Goal: Information Seeking & Learning: Learn about a topic

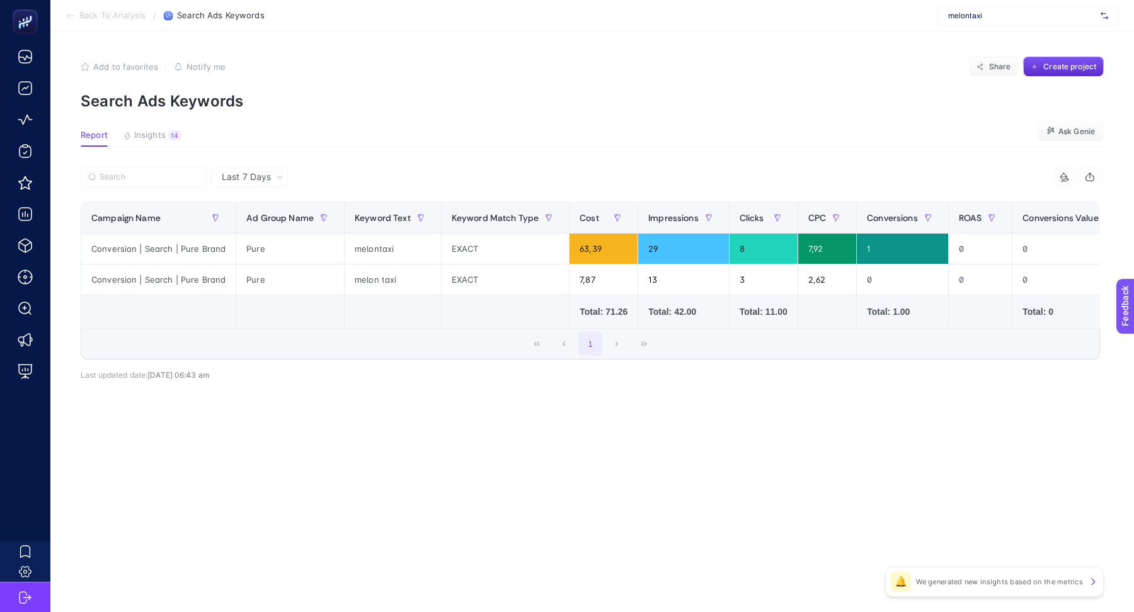
click at [997, 16] on span "melontaxi" at bounding box center [1021, 16] width 147 height 10
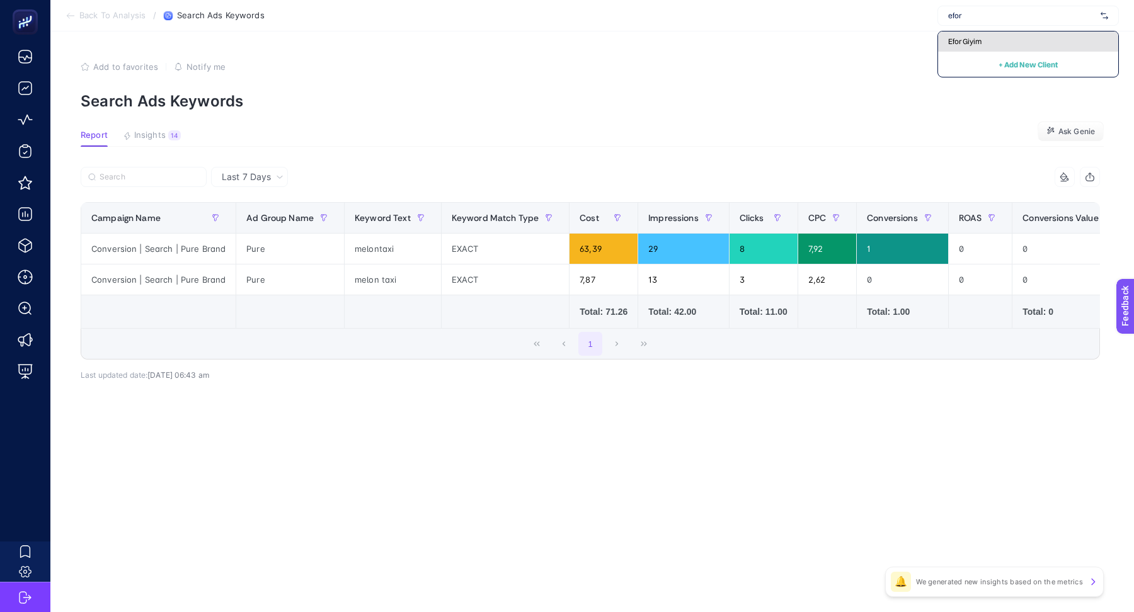
type input "efor"
click at [990, 37] on div "Efor Giyim" at bounding box center [1028, 42] width 180 height 20
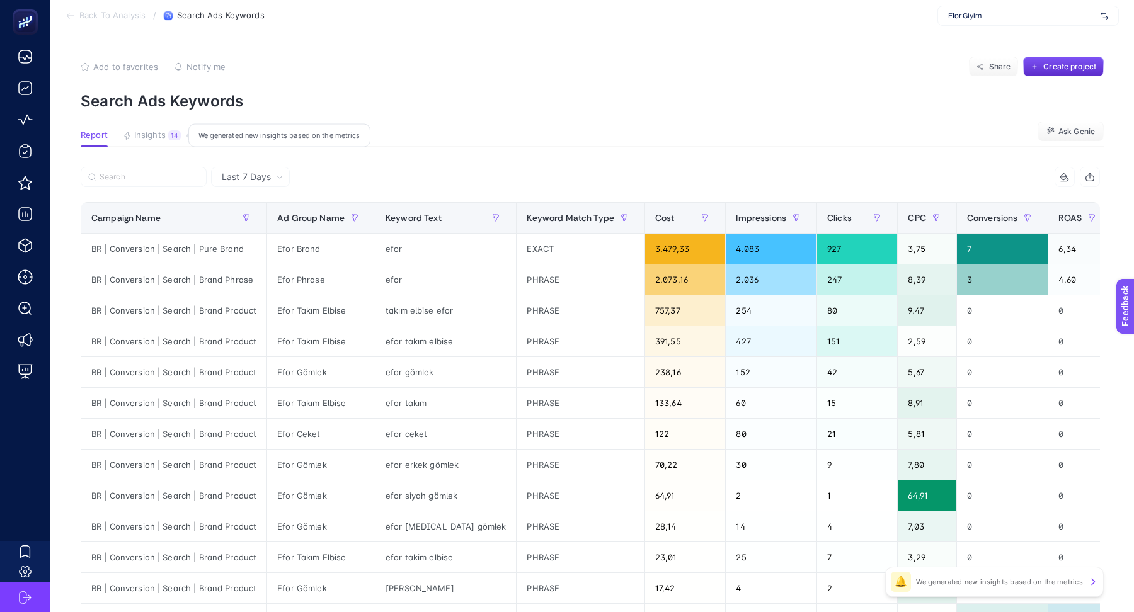
click at [165, 136] on button "Insights 14 We generated new insights based on the metrics" at bounding box center [152, 138] width 58 height 16
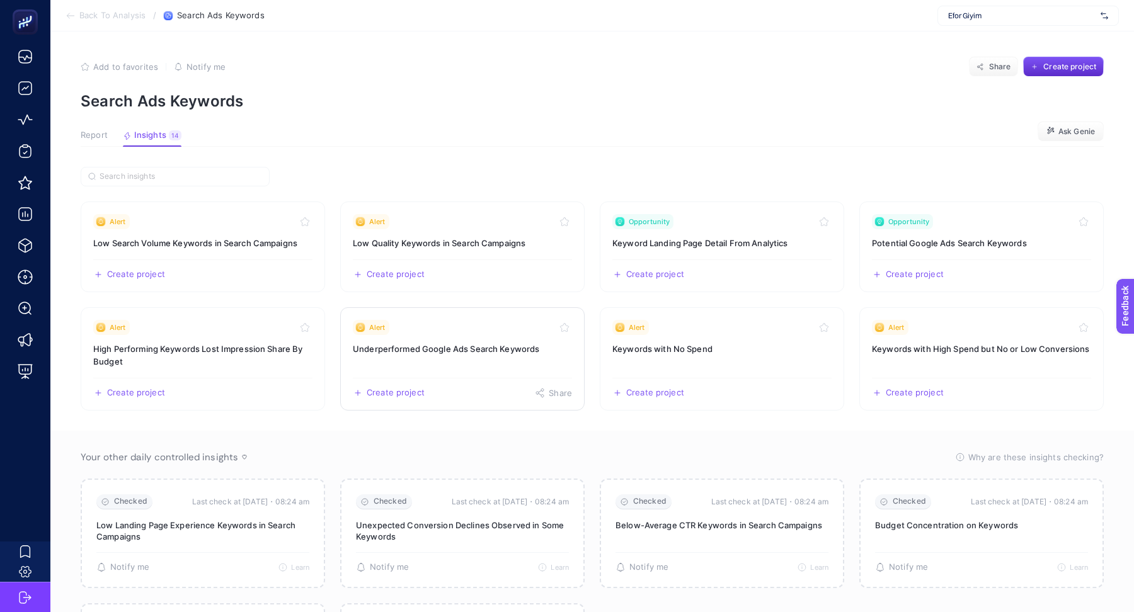
click at [475, 326] on div "Alert" at bounding box center [462, 327] width 219 height 15
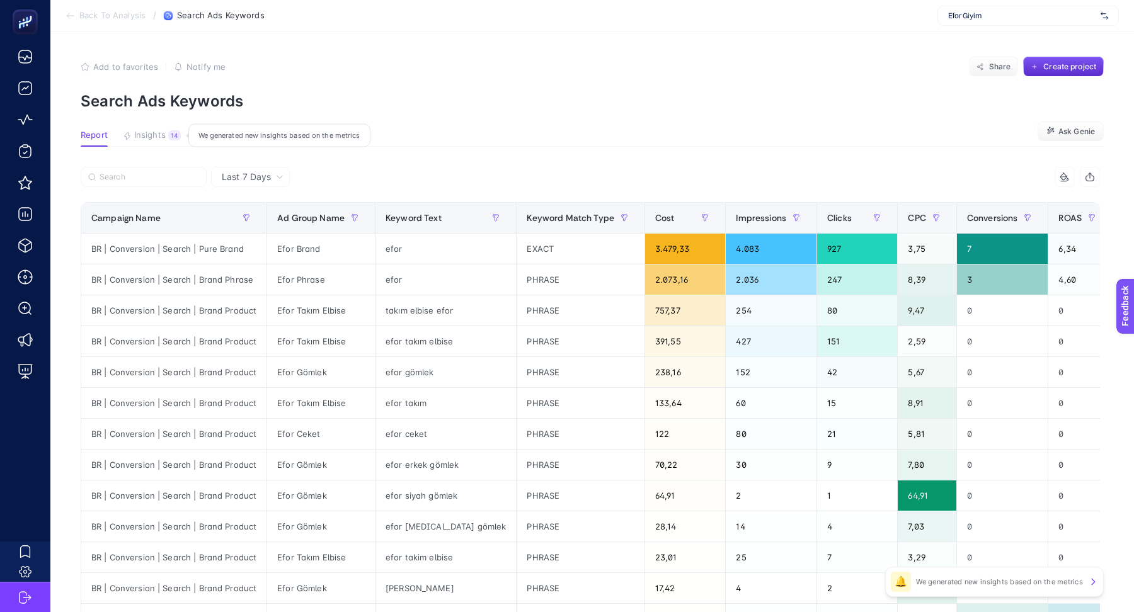
click at [162, 131] on span "Insights" at bounding box center [150, 135] width 32 height 10
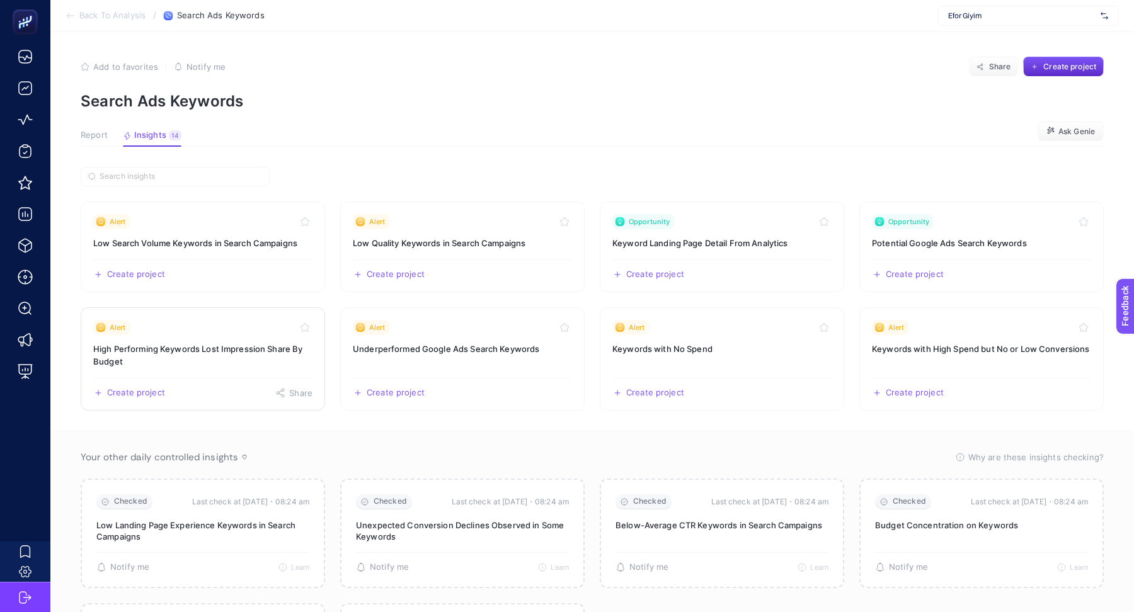
click at [202, 330] on div "Alert" at bounding box center [202, 327] width 219 height 15
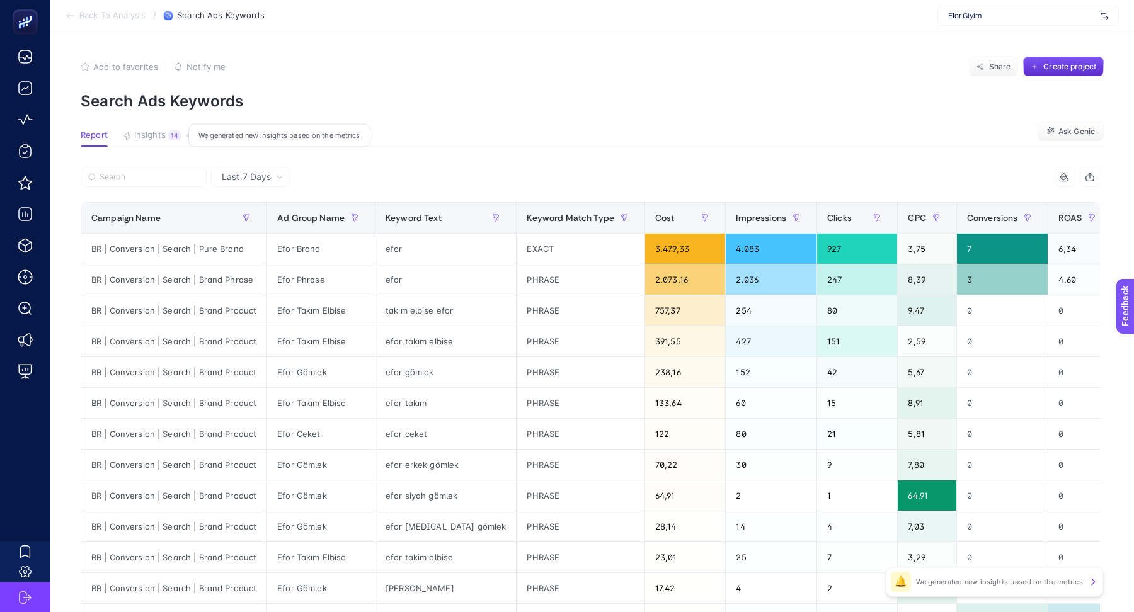
click at [157, 133] on span "Insights" at bounding box center [150, 135] width 32 height 10
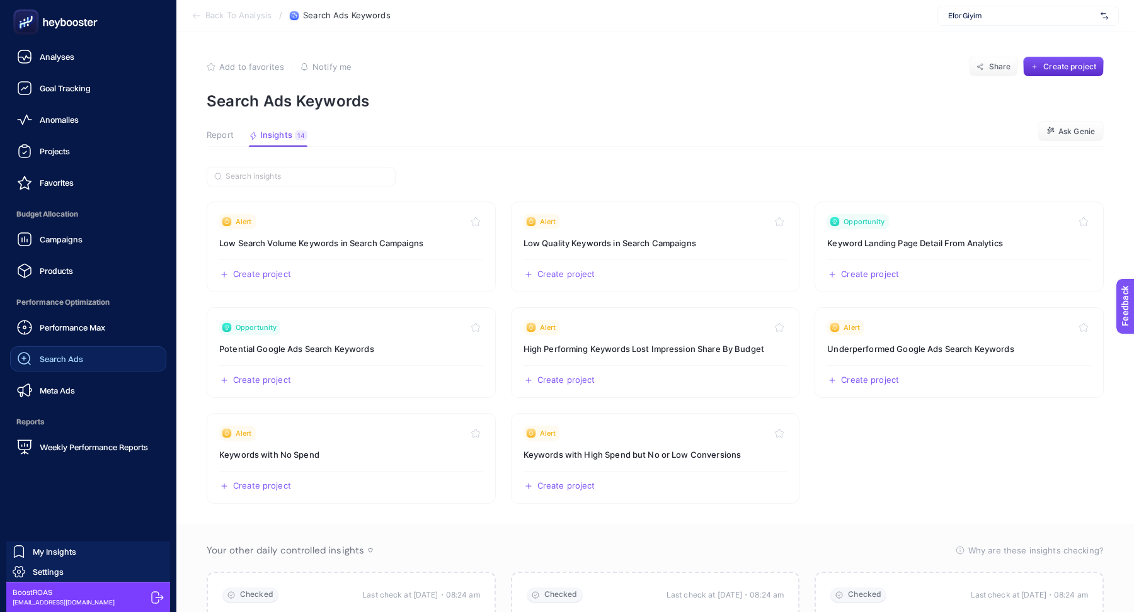
click at [69, 362] on span "Search Ads" at bounding box center [61, 359] width 43 height 10
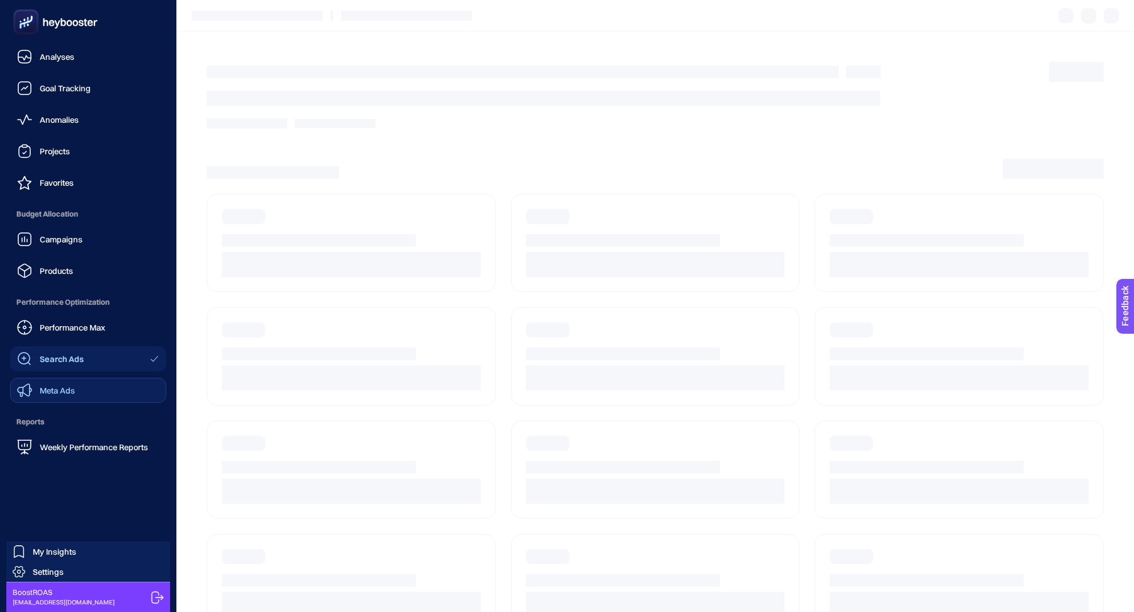
click at [70, 388] on span "Meta Ads" at bounding box center [57, 391] width 35 height 10
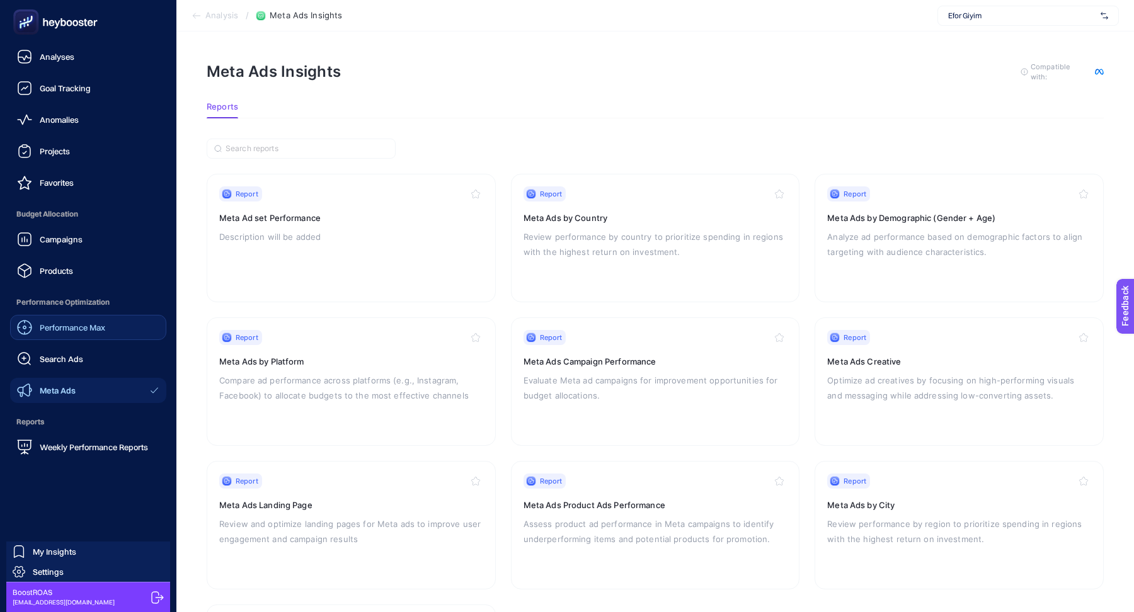
click at [77, 324] on span "Performance Max" at bounding box center [73, 328] width 66 height 10
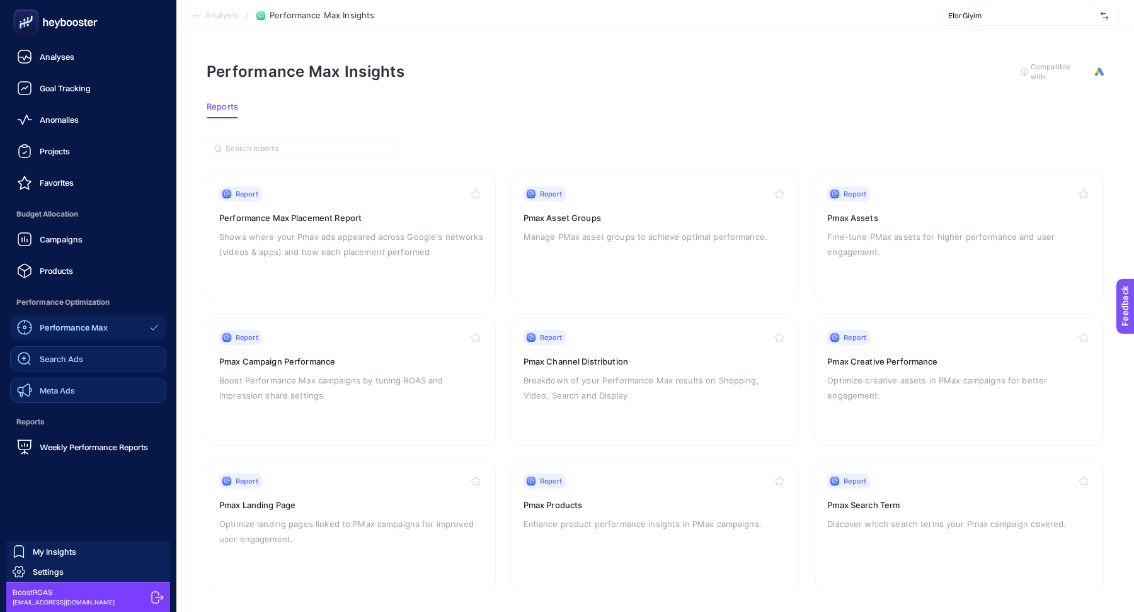
click at [68, 355] on span "Search Ads" at bounding box center [61, 359] width 43 height 10
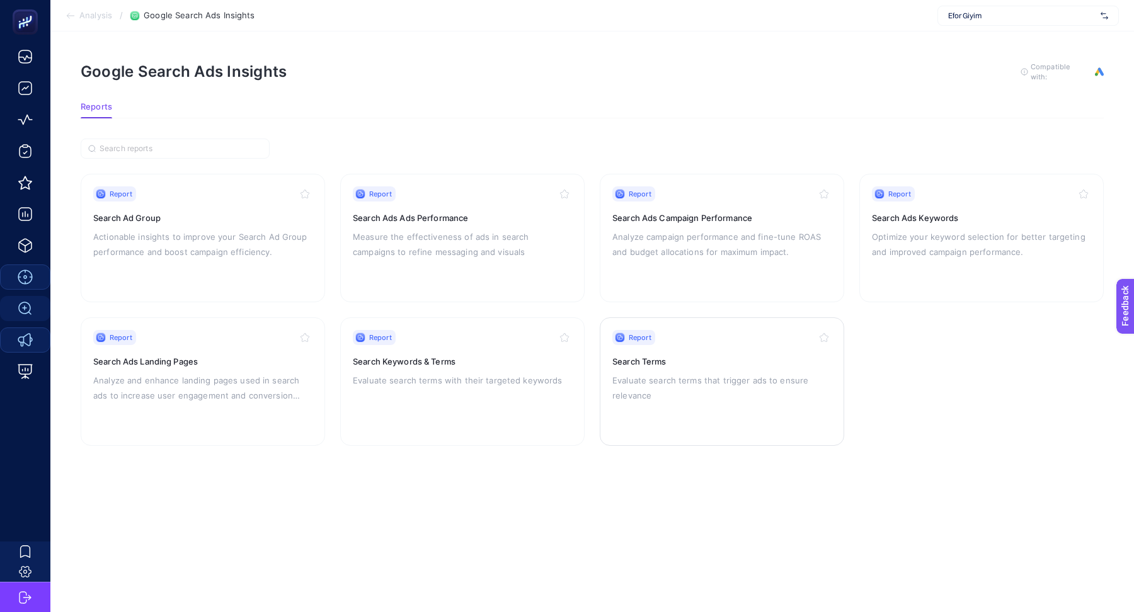
click at [664, 382] on p "Evaluate search terms that trigger ads to ensure relevance" at bounding box center [721, 388] width 219 height 30
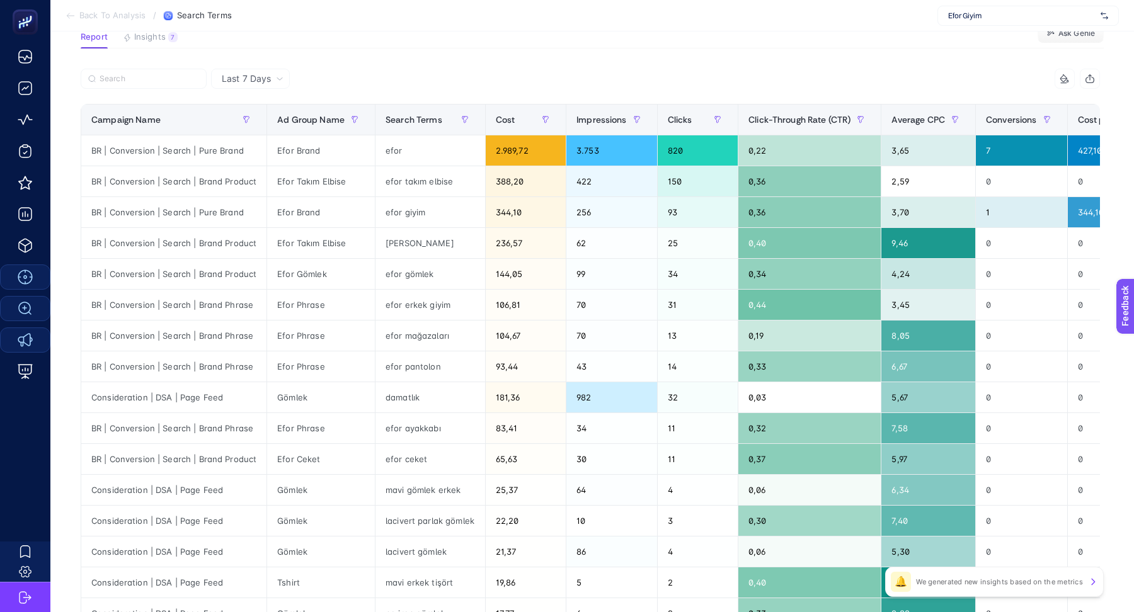
scroll to position [100, 0]
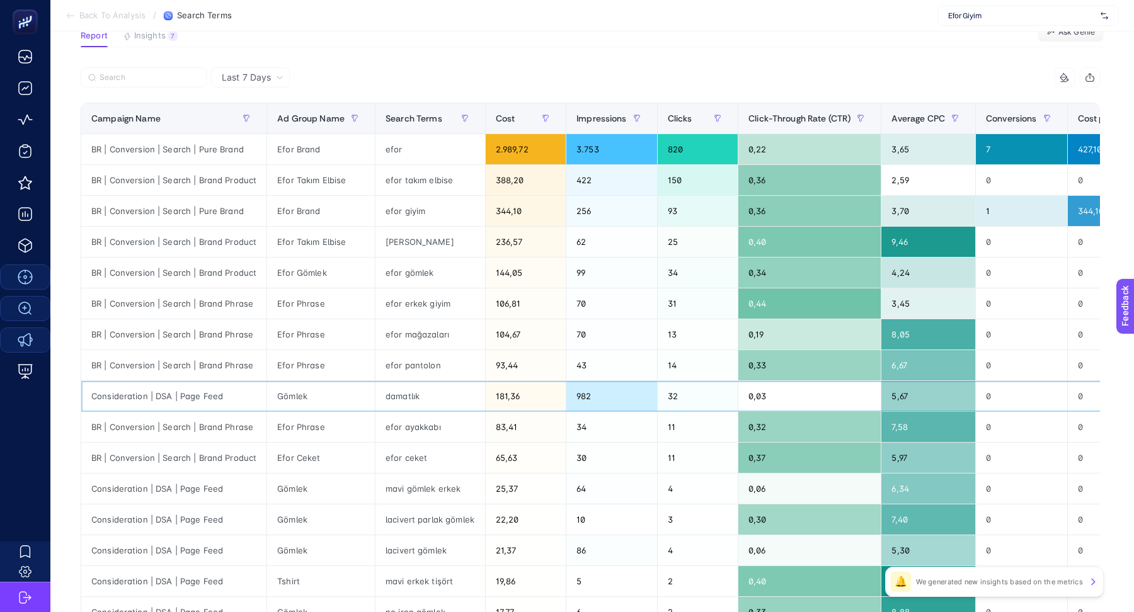
click at [181, 389] on div "Consideration | DSA | Page Feed" at bounding box center [173, 396] width 185 height 30
copy tr "Consideration | DSA | Page Feed"
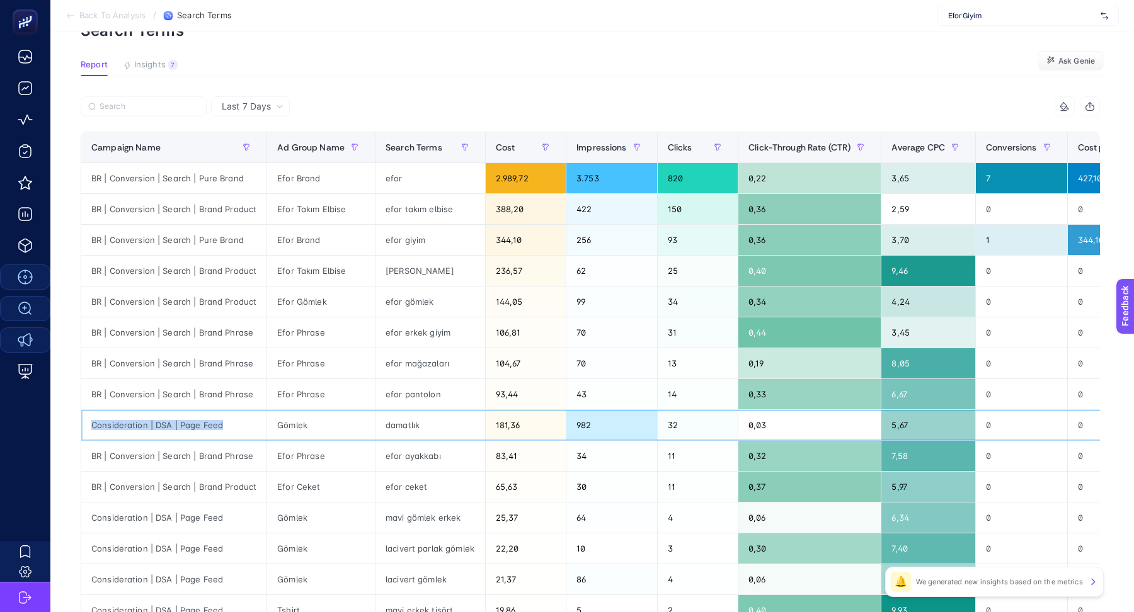
scroll to position [0, 0]
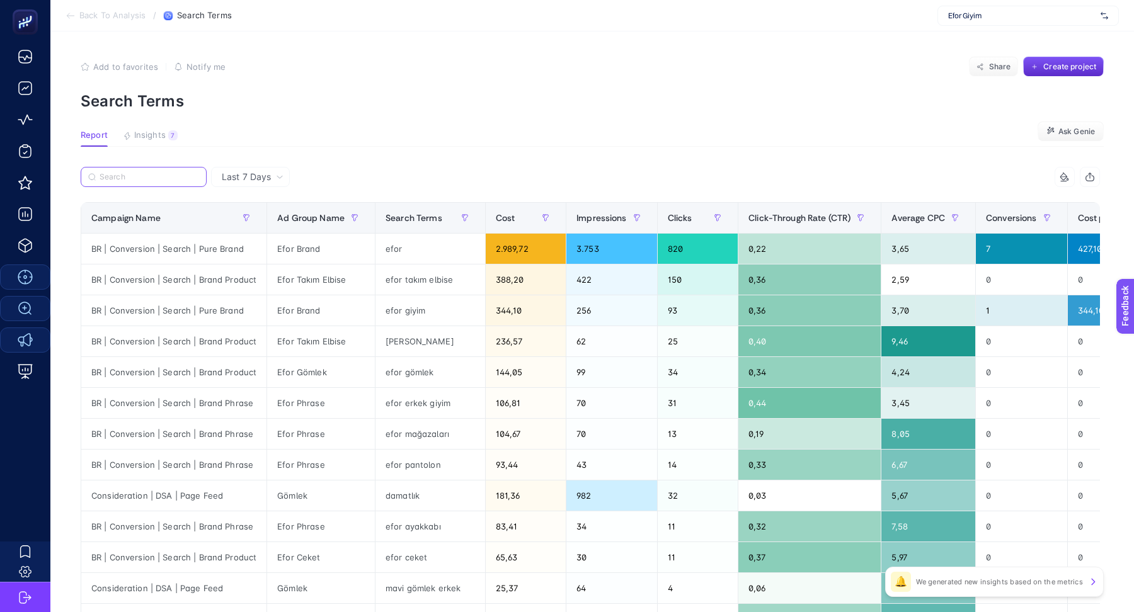
click at [135, 173] on input "Search" at bounding box center [150, 177] width 100 height 9
paste input "Consideration | DSA | Page Feed"
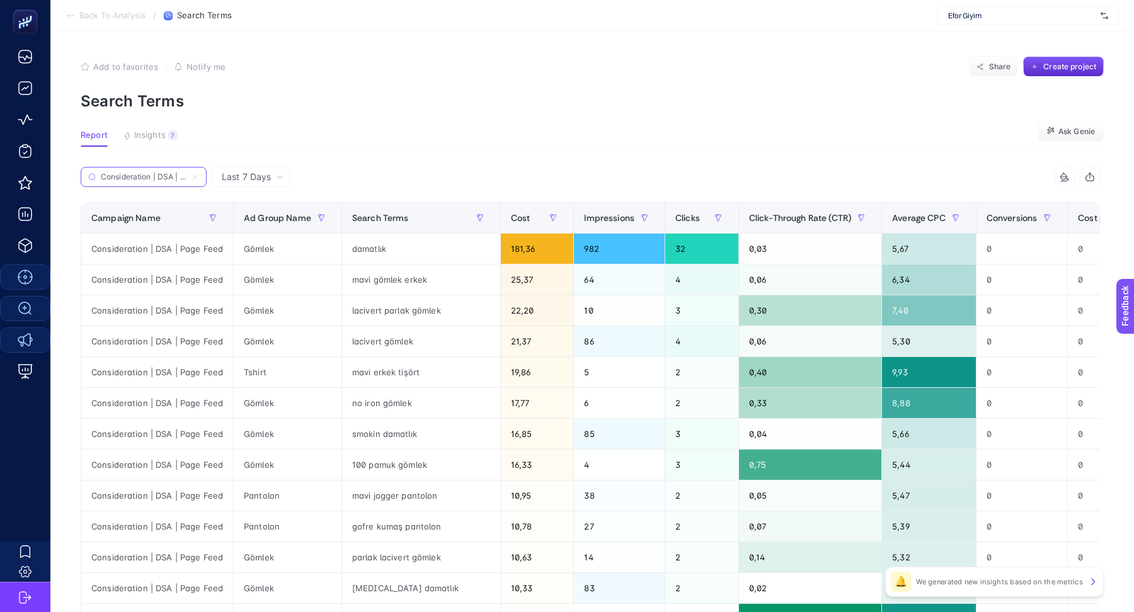
scroll to position [0, 32]
type input "Consideration | DSA | Page Feed"
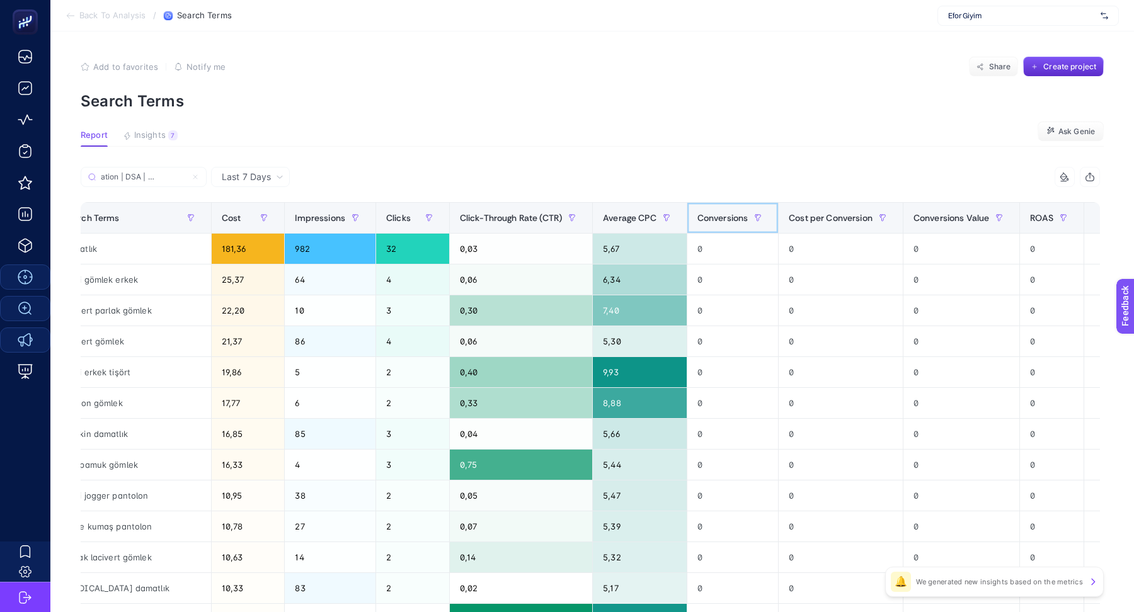
scroll to position [0, 0]
click at [703, 215] on span "Conversions" at bounding box center [722, 218] width 51 height 10
click at [704, 222] on span "Conversions" at bounding box center [722, 218] width 51 height 10
click at [611, 231] on th "Average CPC" at bounding box center [640, 218] width 95 height 31
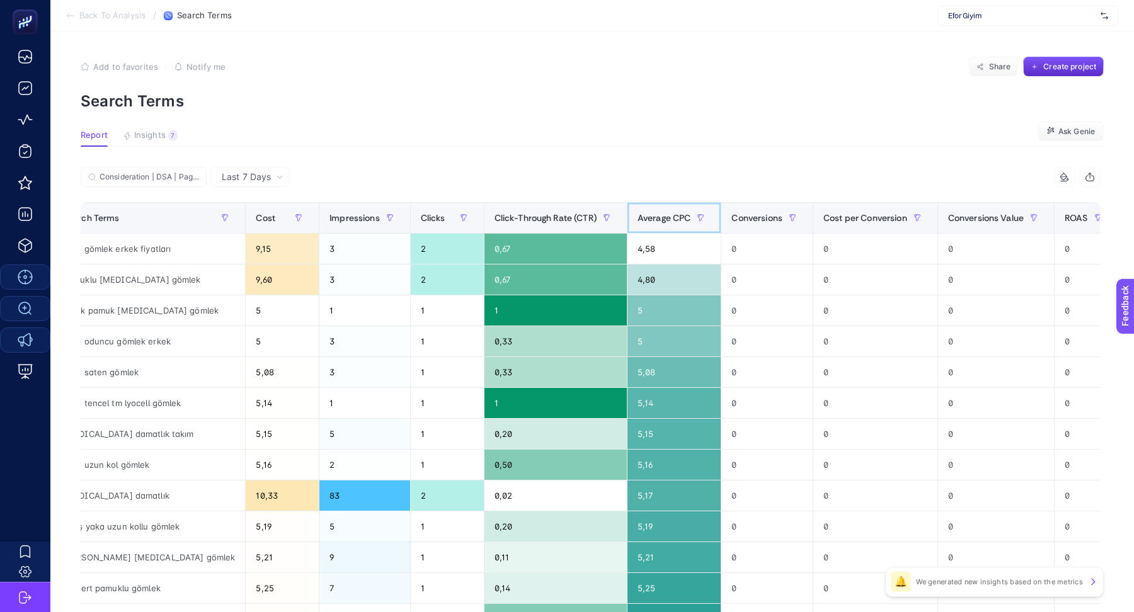
click at [638, 221] on span "Average CPC" at bounding box center [665, 218] width 54 height 10
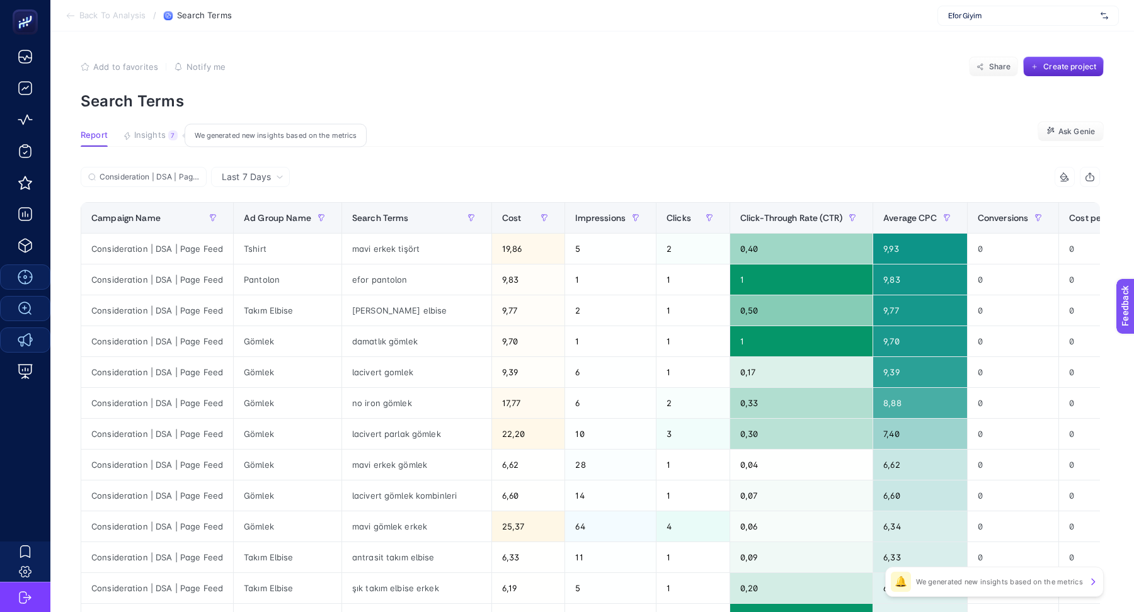
click at [147, 137] on span "Insights" at bounding box center [150, 135] width 32 height 10
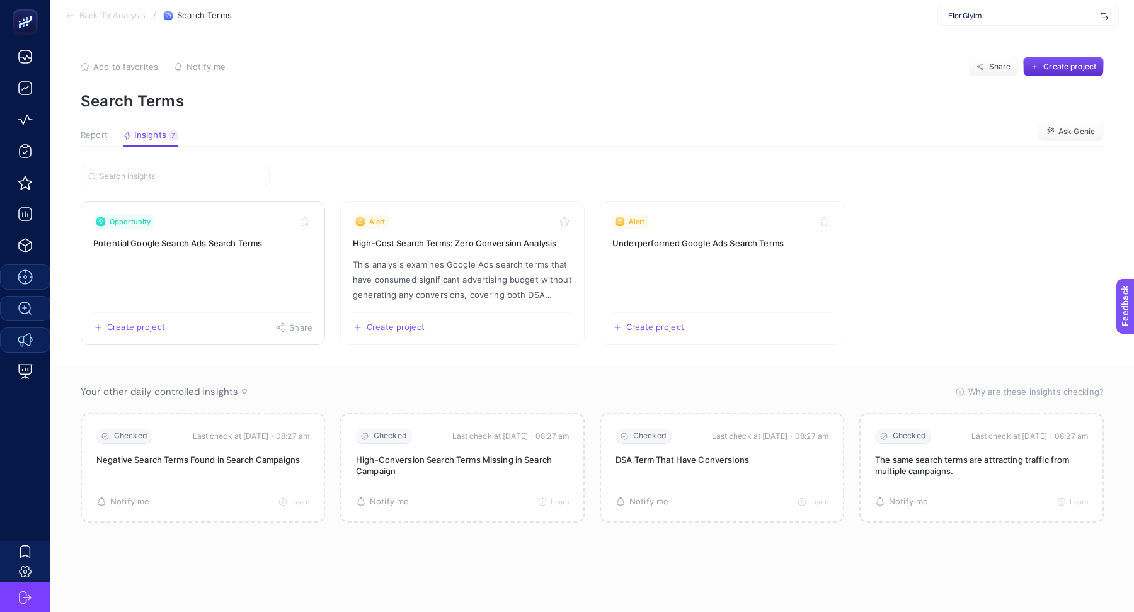
click at [237, 261] on link "Opportunity Potential Google Search Ads Search Terms Create project Share" at bounding box center [203, 274] width 244 height 144
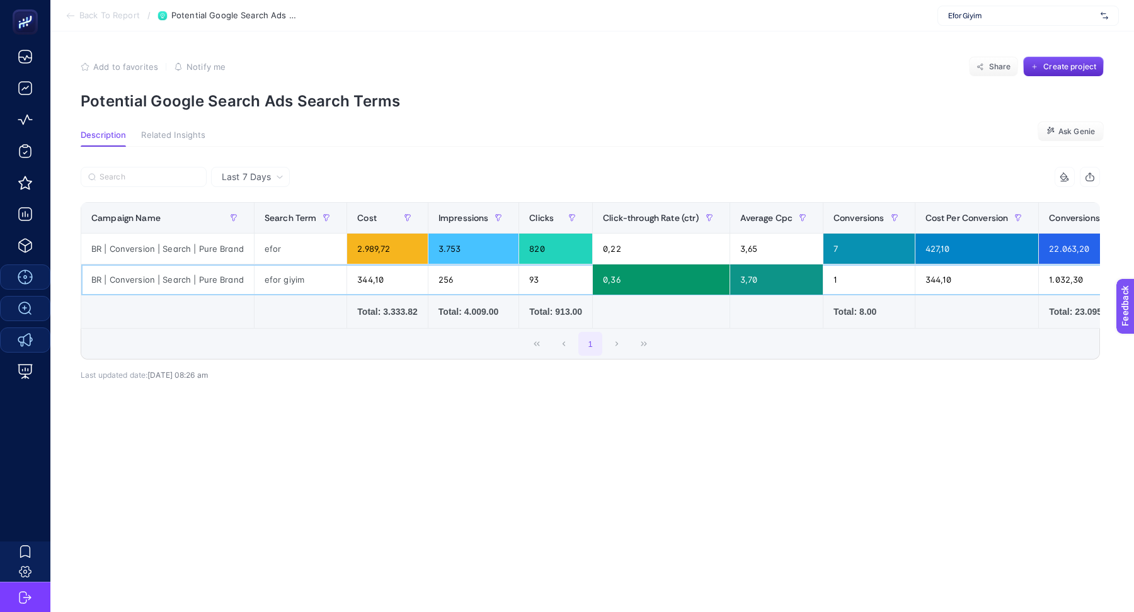
click at [285, 276] on div "efor giyim" at bounding box center [301, 280] width 93 height 30
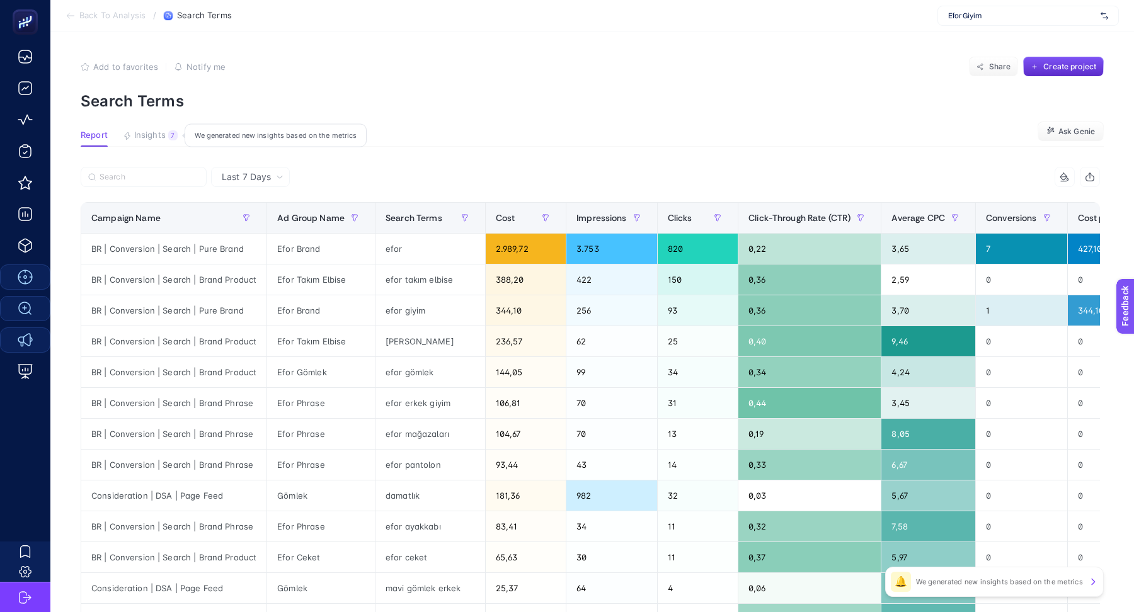
click at [156, 135] on span "Insights" at bounding box center [150, 135] width 32 height 10
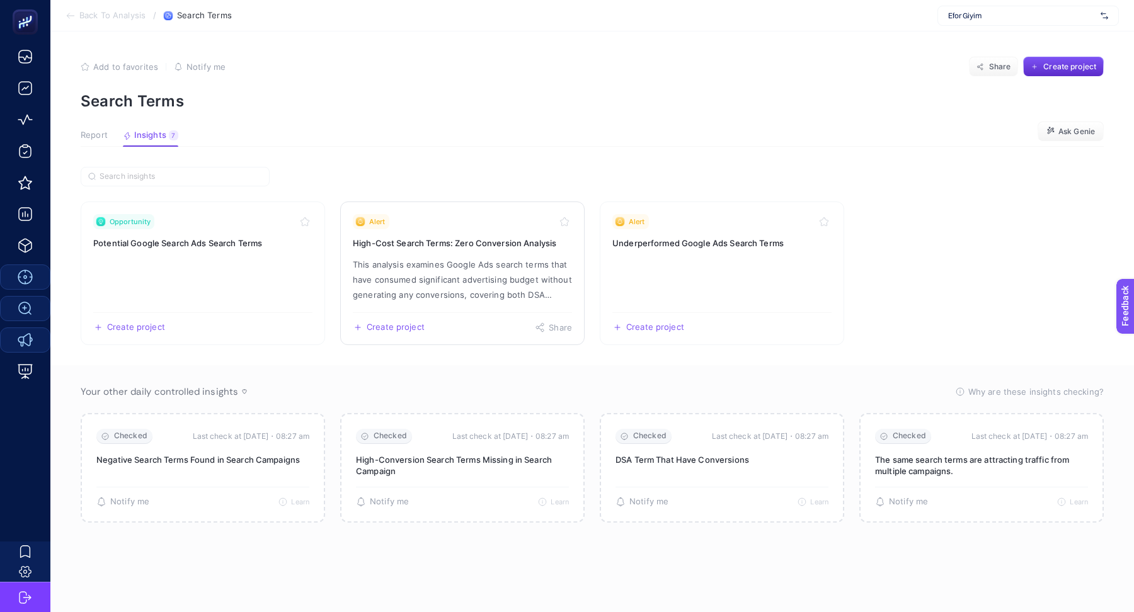
click at [493, 301] on p "This analysis examines Google Ads search terms that have consumed significant a…" at bounding box center [462, 279] width 219 height 45
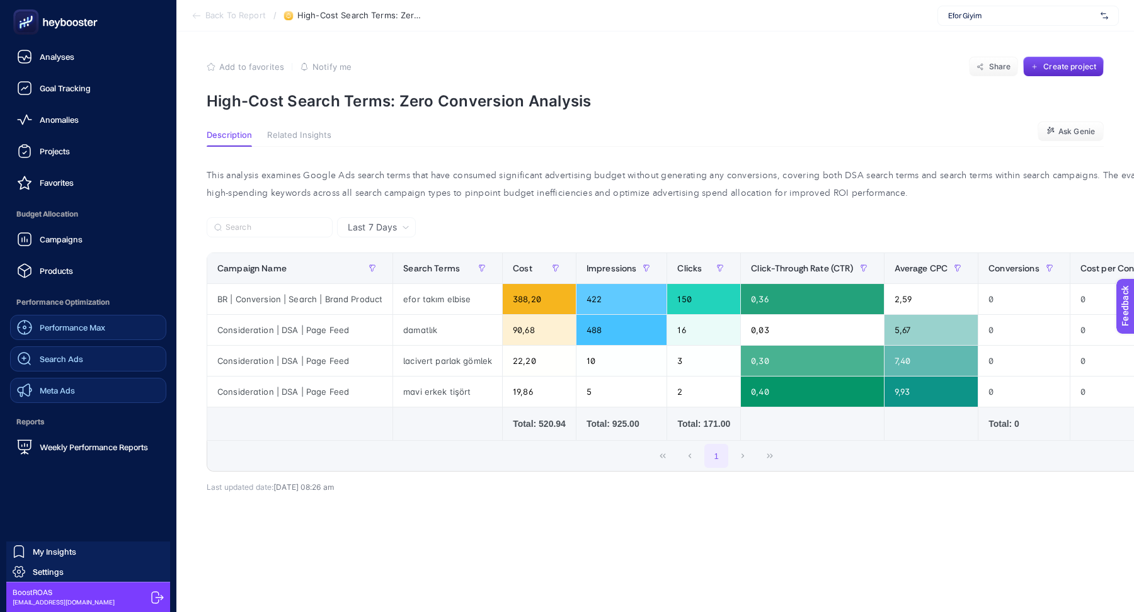
click at [77, 363] on span "Search Ads" at bounding box center [61, 359] width 43 height 10
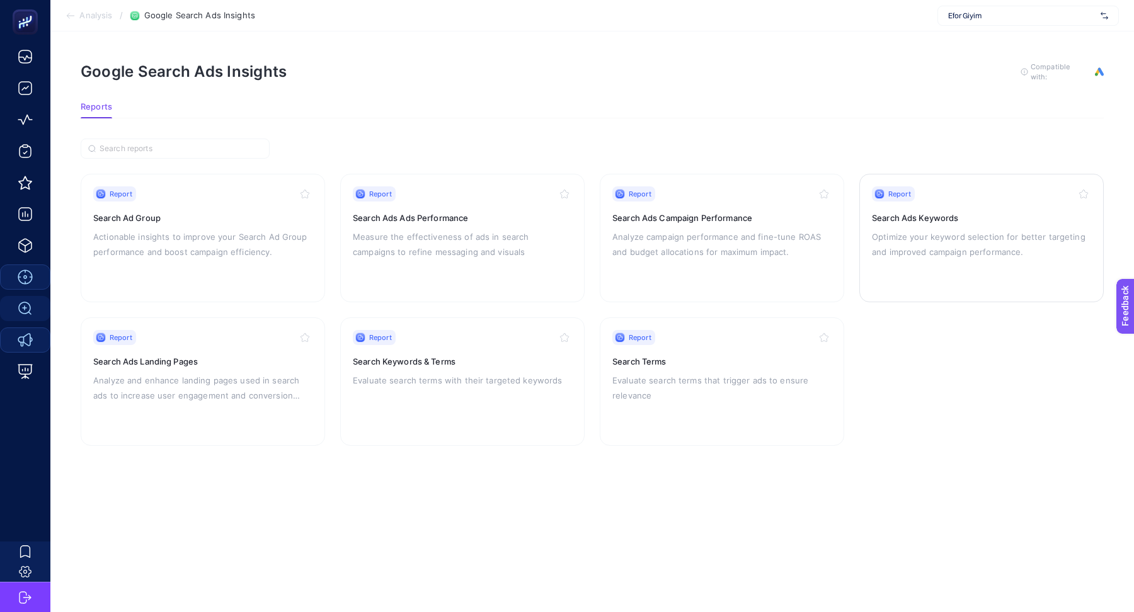
click at [931, 254] on p "Optimize your keyword selection for better targeting and improved campaign perf…" at bounding box center [981, 244] width 219 height 30
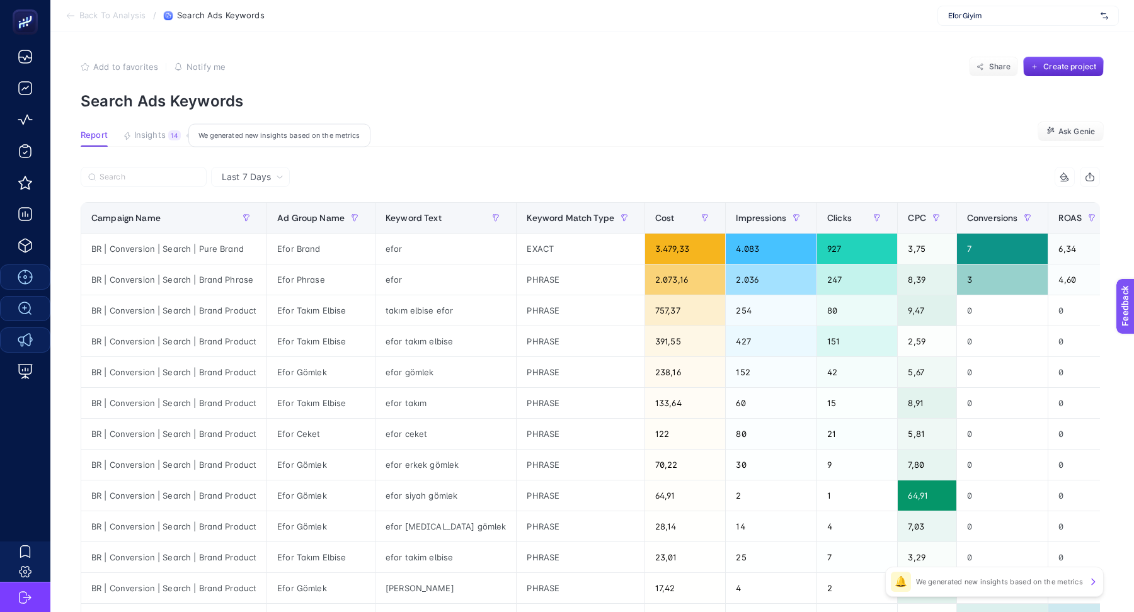
click at [152, 137] on span "Insights" at bounding box center [150, 135] width 32 height 10
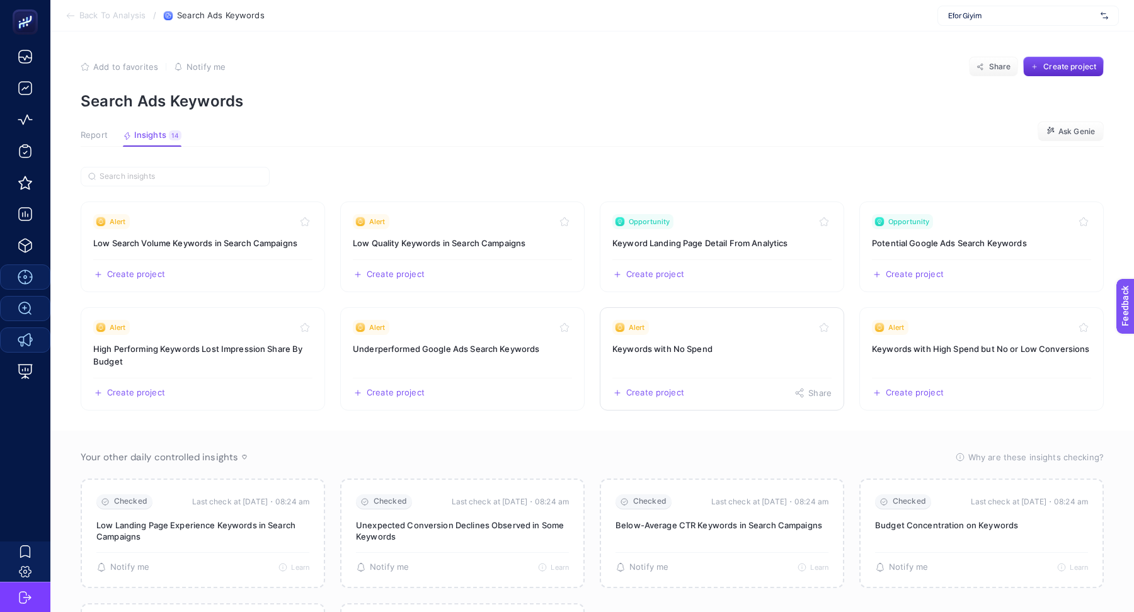
click at [724, 361] on link "Alert Keywords with No Spend Create project Share" at bounding box center [722, 358] width 244 height 103
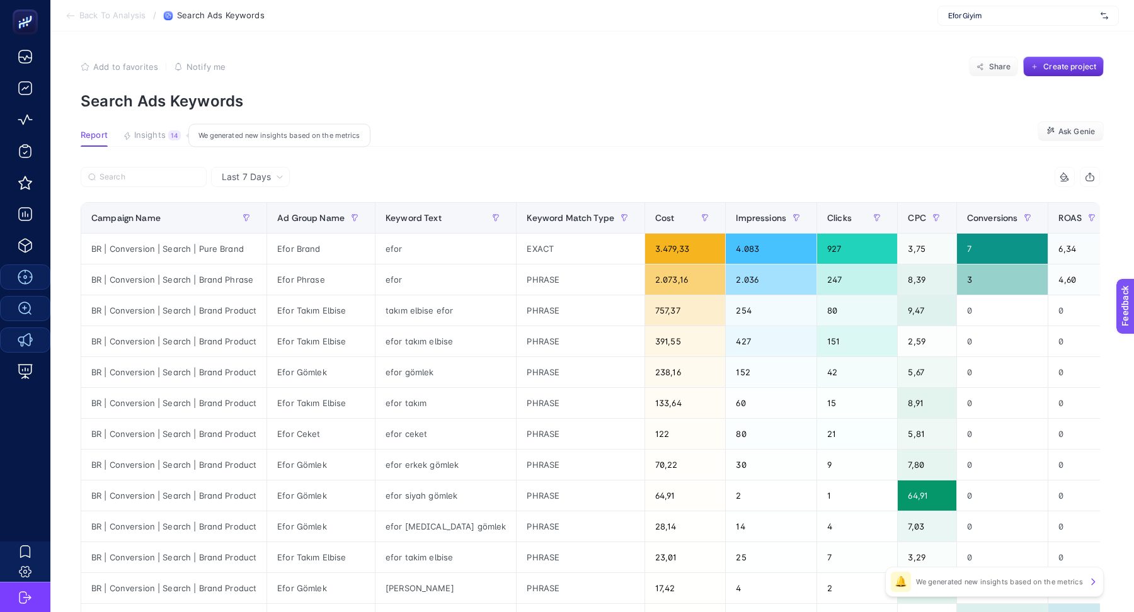
click at [145, 137] on span "Insights" at bounding box center [150, 135] width 32 height 10
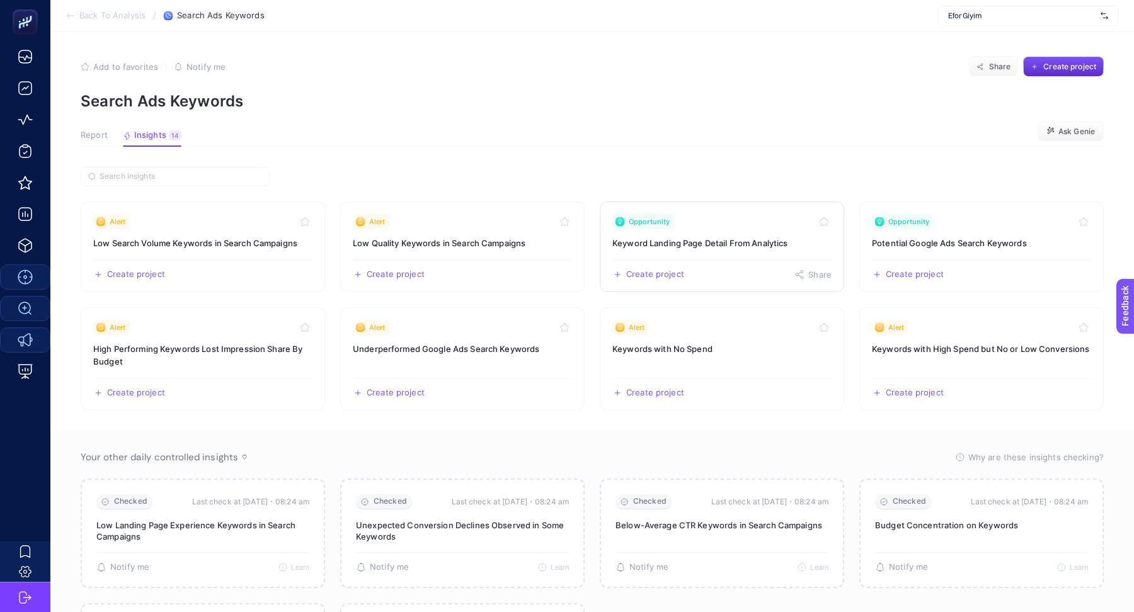
click at [742, 256] on link "Opportunity Keyword Landing Page Detail From Analytics Create project Share" at bounding box center [722, 247] width 244 height 91
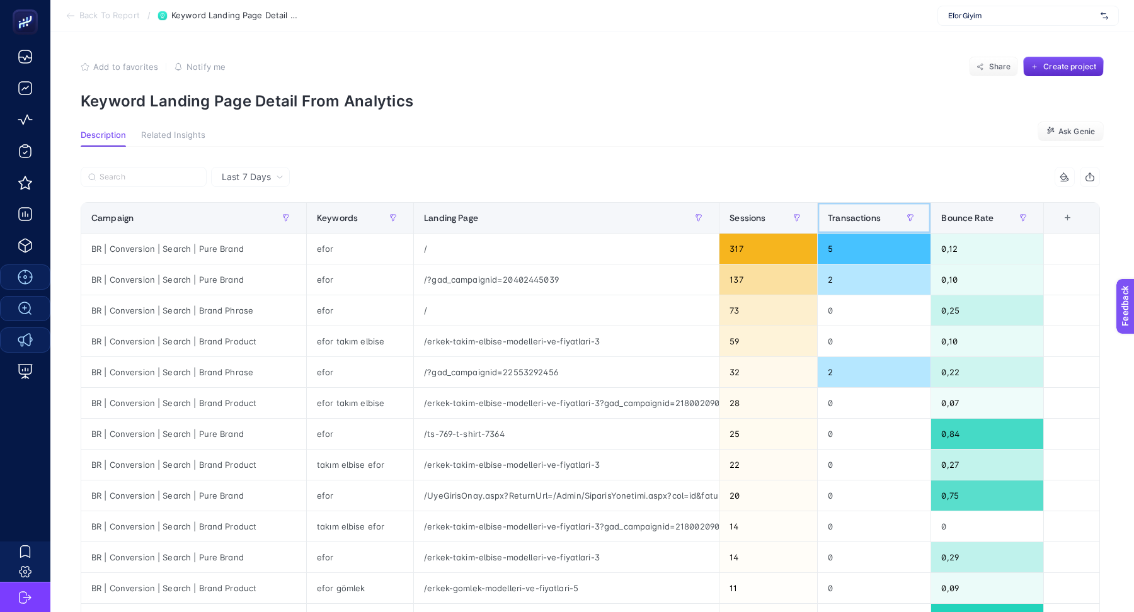
click at [881, 221] on span "Transactions" at bounding box center [854, 218] width 53 height 10
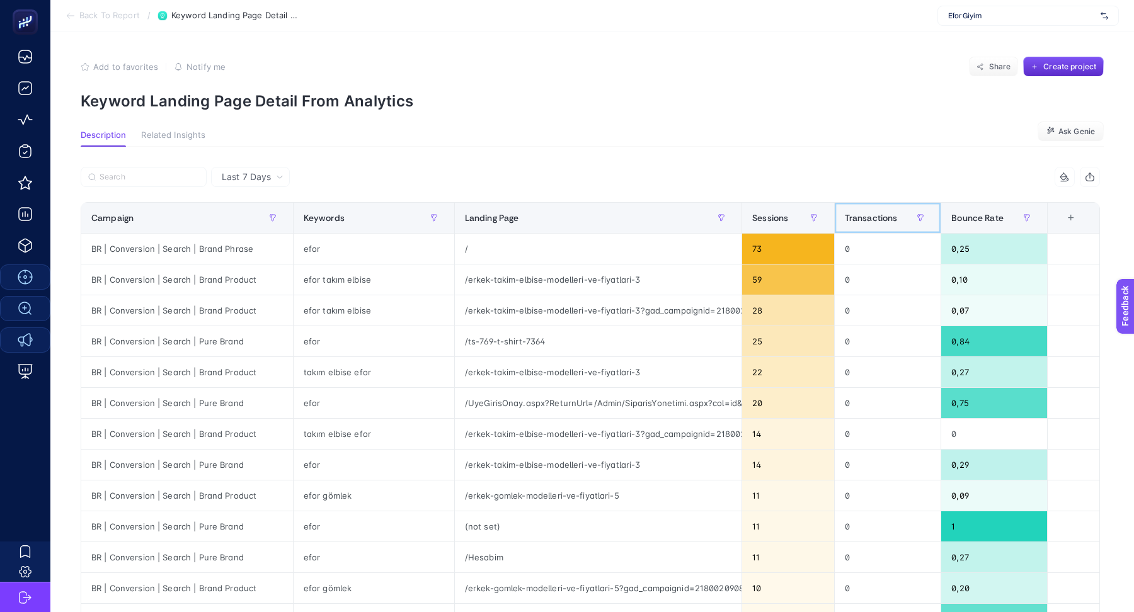
click at [881, 221] on span "Transactions" at bounding box center [871, 218] width 53 height 10
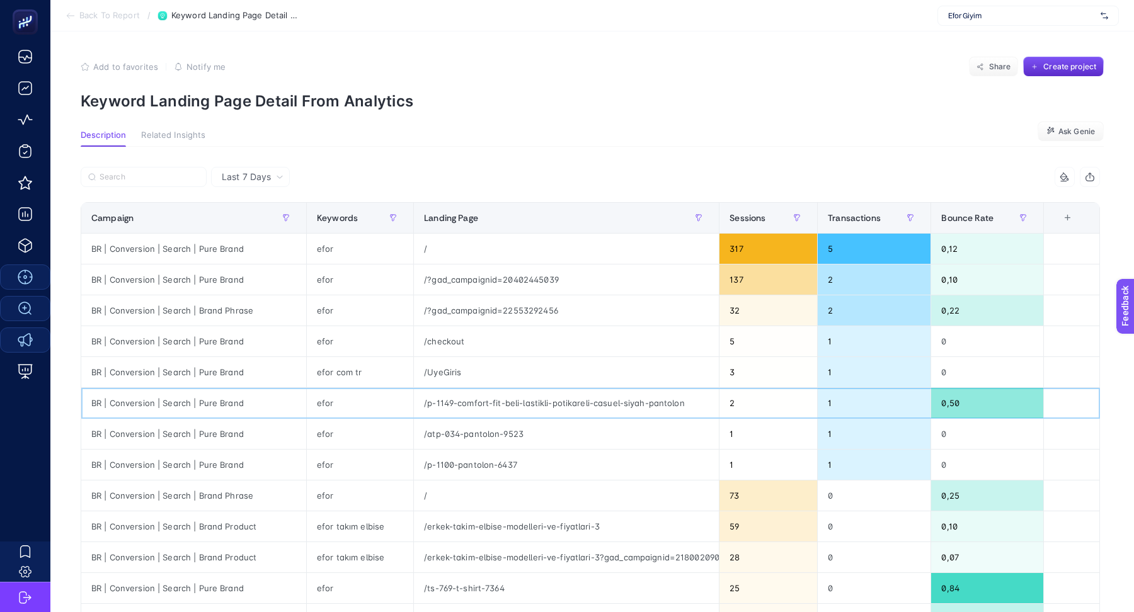
click at [462, 401] on div "/p-1149-comfort-fit-beli-lastikli-potikareli-casuel-siyah-pantolon" at bounding box center [566, 403] width 305 height 30
click at [477, 396] on div "/p-1149-comfort-fit-beli-lastikli-potikareli-casuel-siyah-pantolon" at bounding box center [566, 403] width 305 height 30
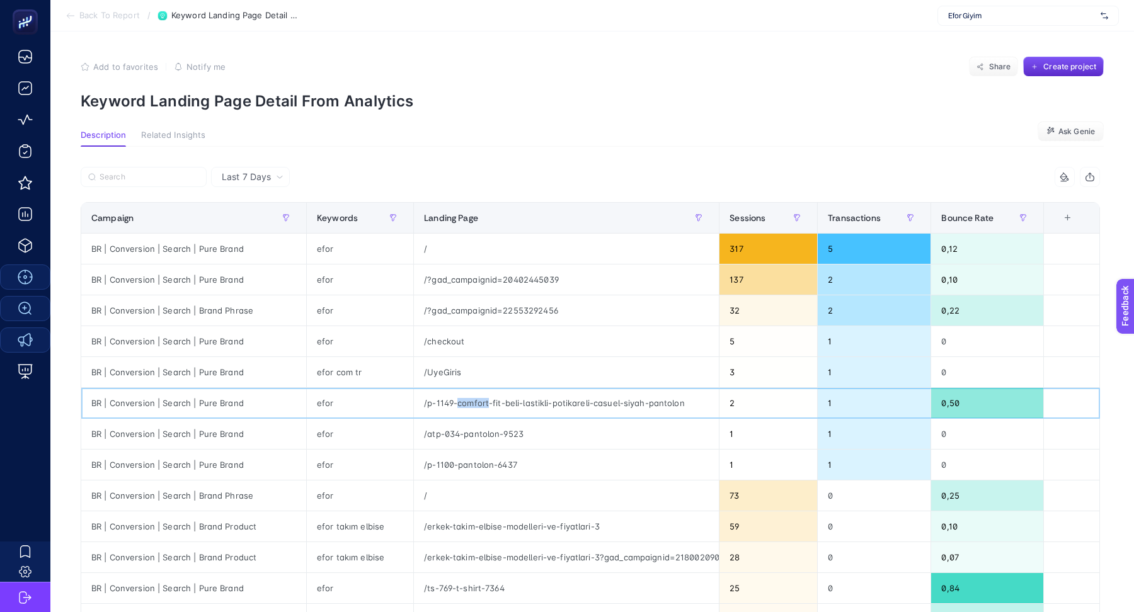
click at [477, 396] on div "/p-1149-comfort-fit-beli-lastikli-potikareli-casuel-siyah-pantolon" at bounding box center [566, 403] width 305 height 30
click at [163, 129] on article "Add to favorites false Notify me Share Create project Keyword Landing Page Deta…" at bounding box center [592, 529] width 1084 height 995
click at [164, 136] on span "Related Insights" at bounding box center [173, 135] width 64 height 10
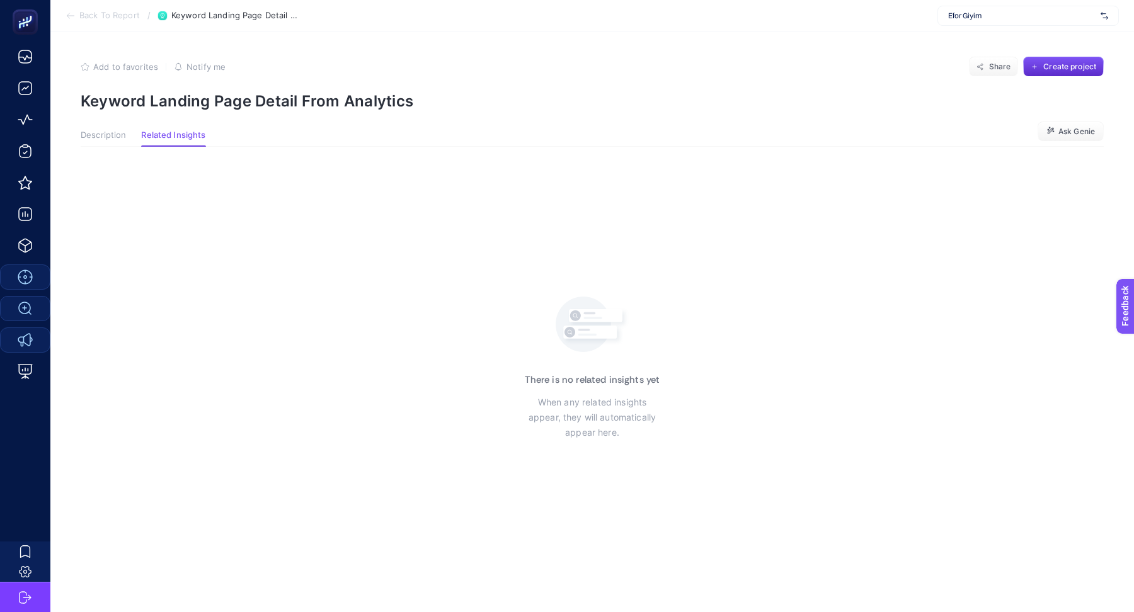
click at [101, 127] on article "Add to favorites false Notify me Share Create project Keyword Landing Page Deta…" at bounding box center [592, 322] width 1084 height 581
click at [102, 20] on span "Back To Report" at bounding box center [109, 16] width 60 height 10
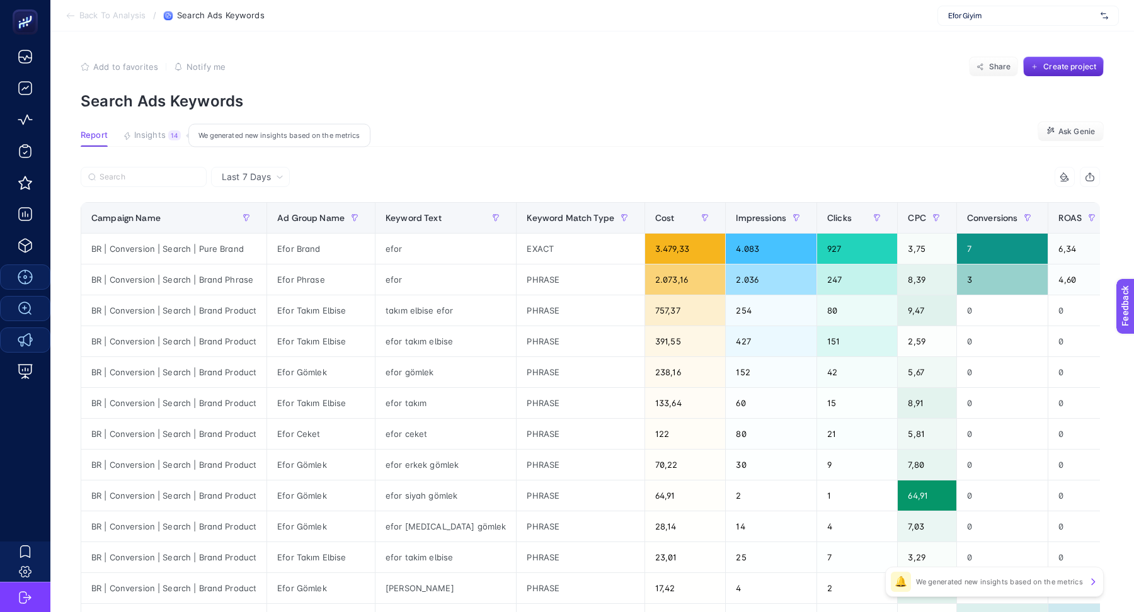
click at [156, 131] on span "Insights" at bounding box center [150, 135] width 32 height 10
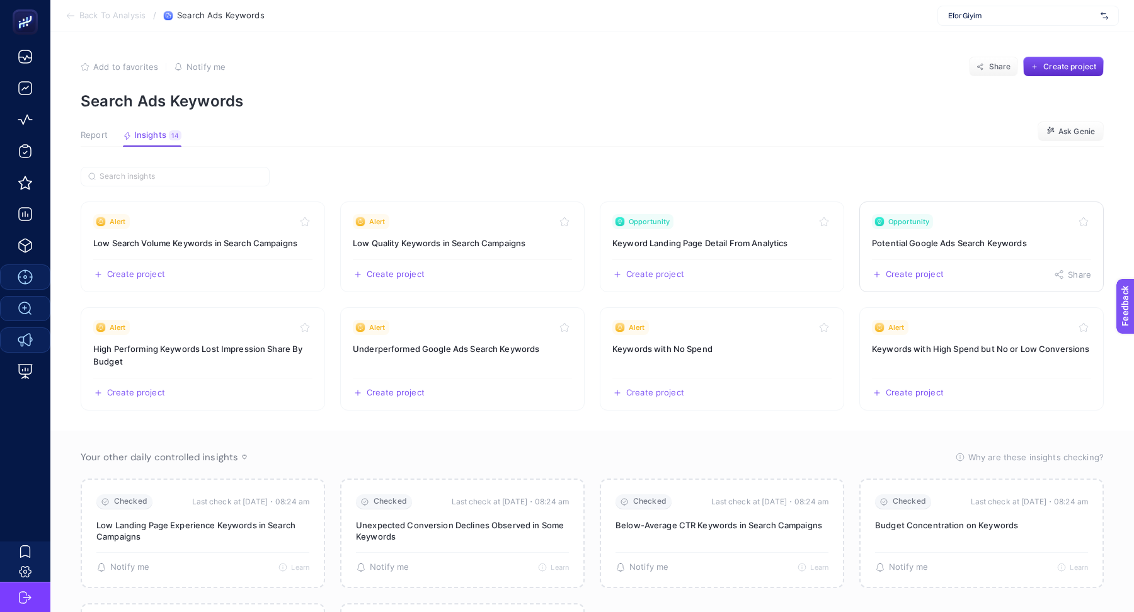
click at [973, 257] on link "Opportunity Potential Google Ads Search Keywords Create project Share" at bounding box center [981, 247] width 244 height 91
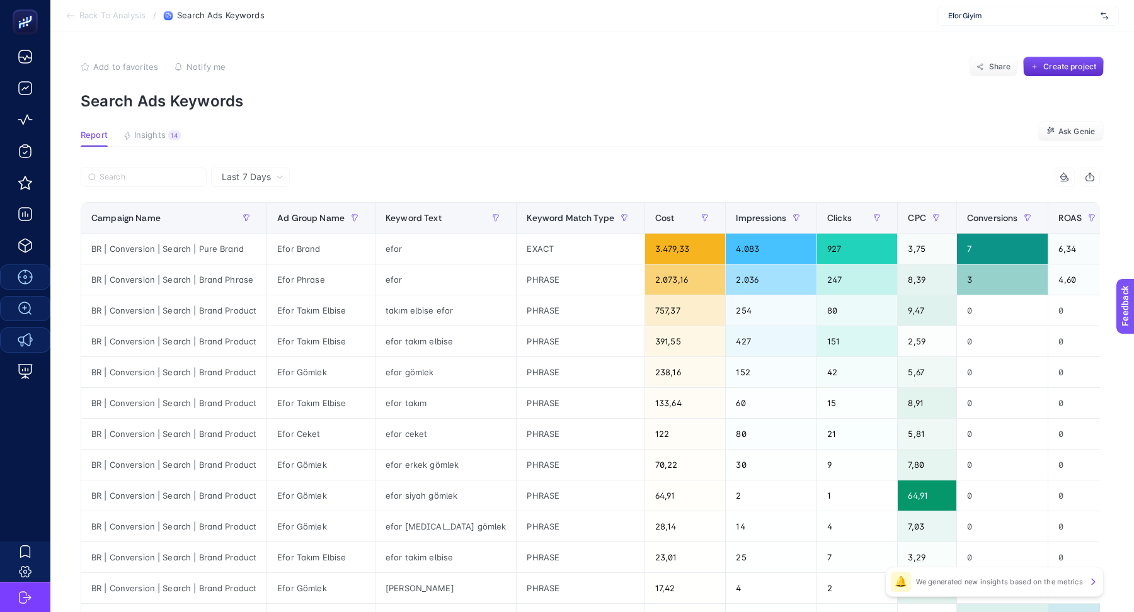
click at [156, 124] on article "Add to favorites false Notify me Share Create project Search Ads Keywords Repor…" at bounding box center [592, 524] width 1084 height 985
click at [156, 125] on article "Add to favorites false Notify me Share Create project Search Ads Keywords Repor…" at bounding box center [592, 524] width 1084 height 985
click at [156, 127] on article "Add to favorites false Notify me Share Create project Search Ads Keywords Repor…" at bounding box center [592, 524] width 1084 height 985
click at [156, 132] on span "Insights" at bounding box center [150, 135] width 32 height 10
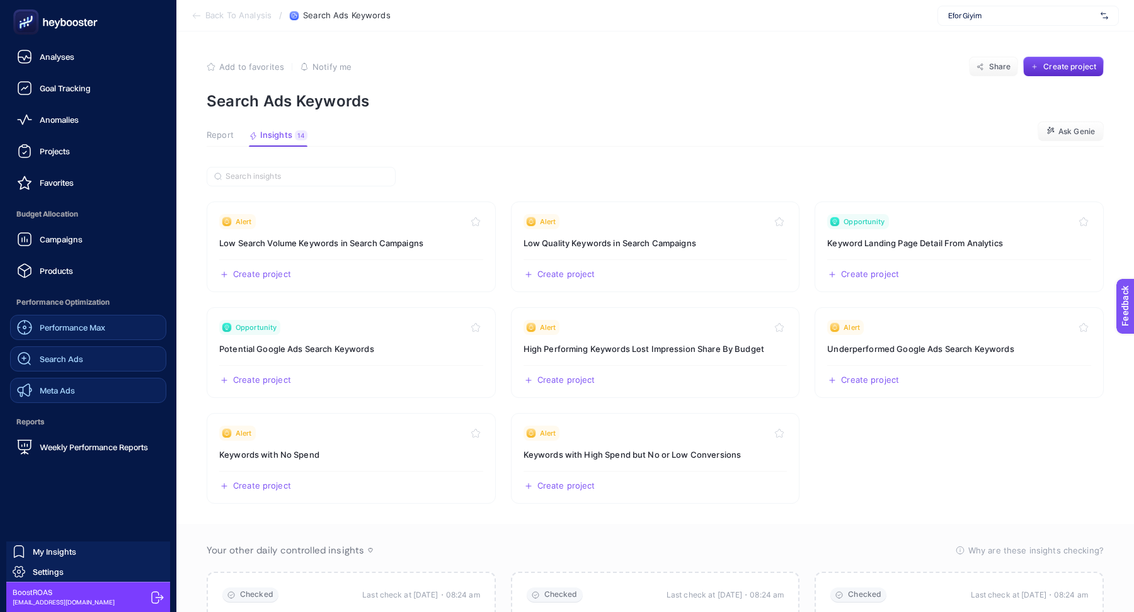
click at [56, 329] on span "Performance Max" at bounding box center [73, 328] width 66 height 10
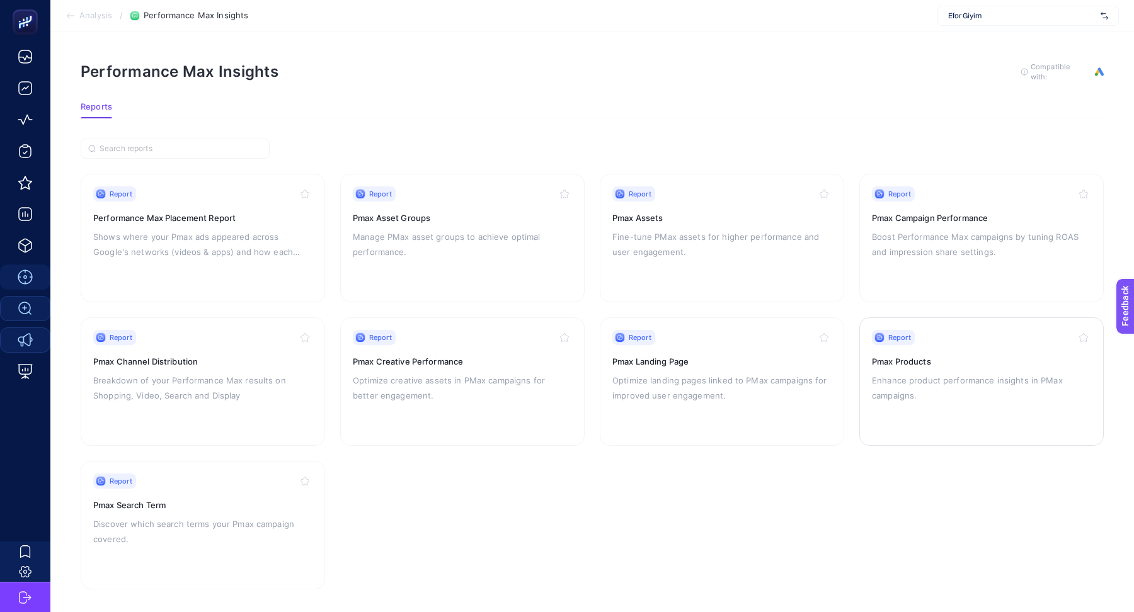
click at [975, 364] on h3 "Pmax Products" at bounding box center [981, 361] width 219 height 13
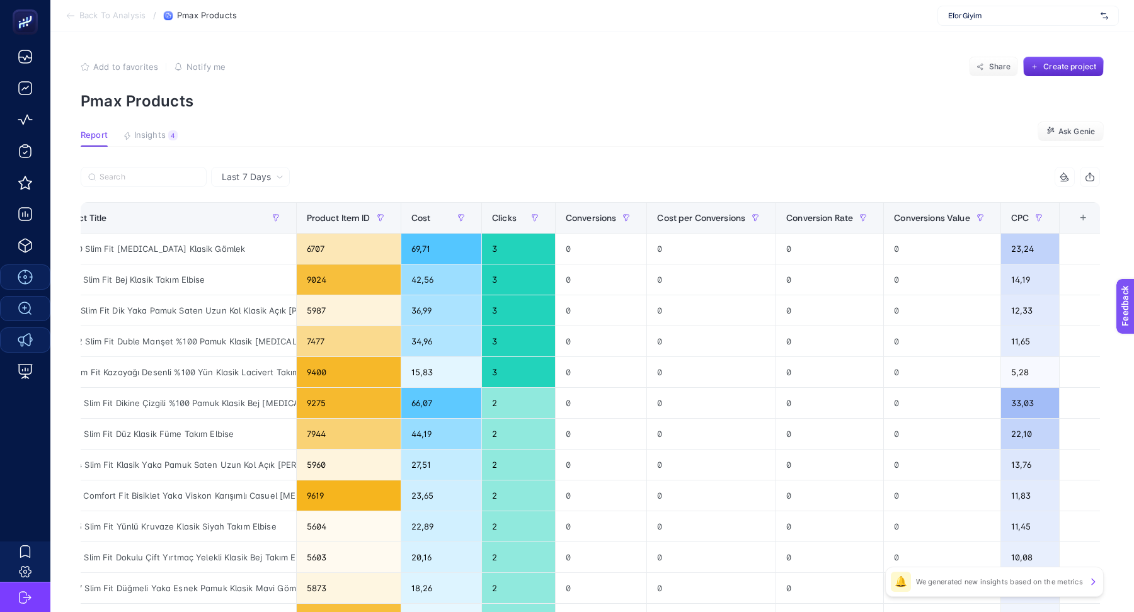
scroll to position [0, 268]
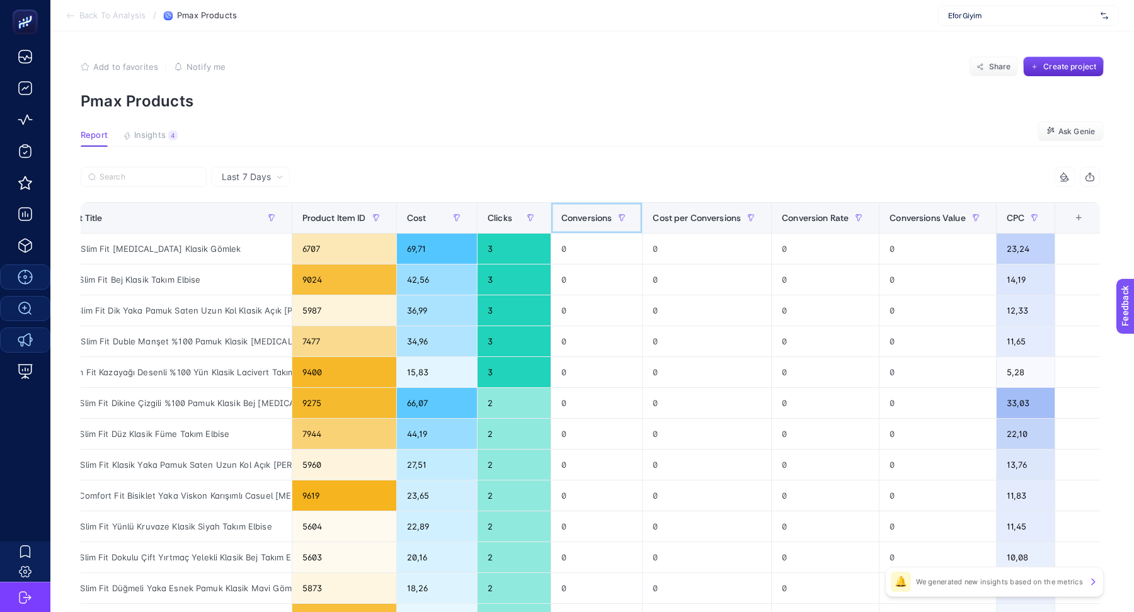
click at [588, 215] on span "Conversions" at bounding box center [586, 218] width 51 height 10
click at [596, 224] on div "Conversions" at bounding box center [596, 218] width 71 height 20
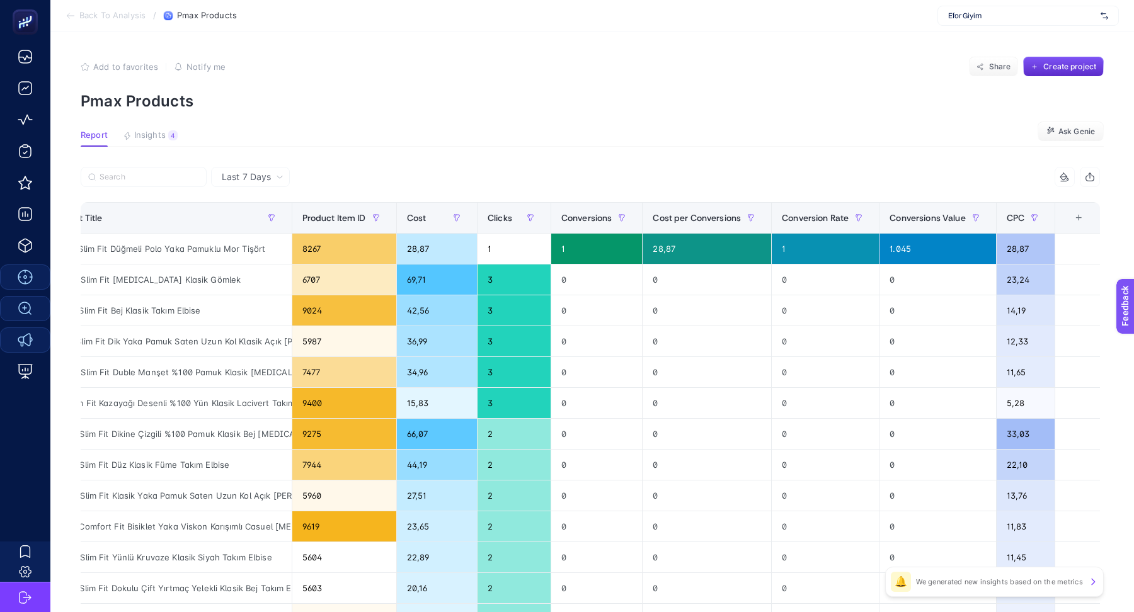
click at [241, 175] on span "Last 7 Days" at bounding box center [246, 177] width 49 height 13
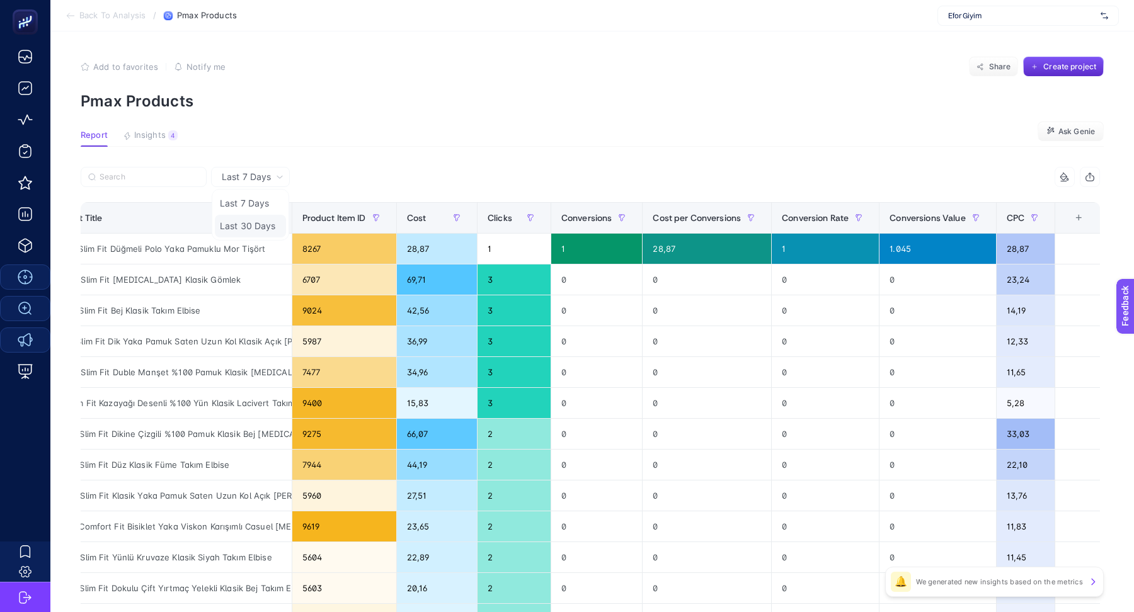
click at [246, 226] on li "Last 30 Days" at bounding box center [250, 226] width 71 height 23
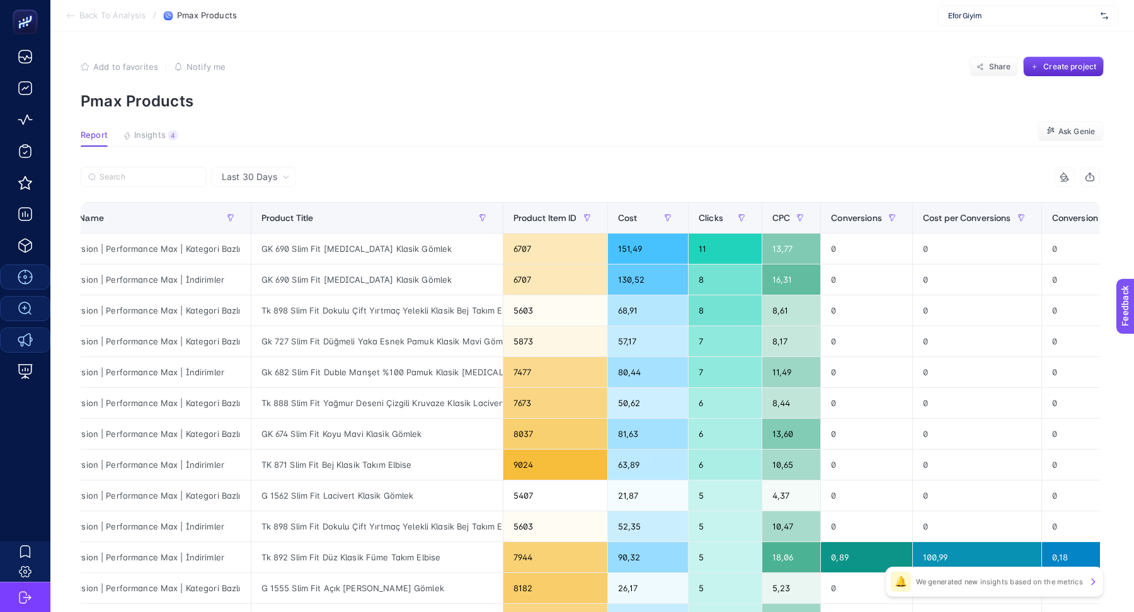
scroll to position [0, 272]
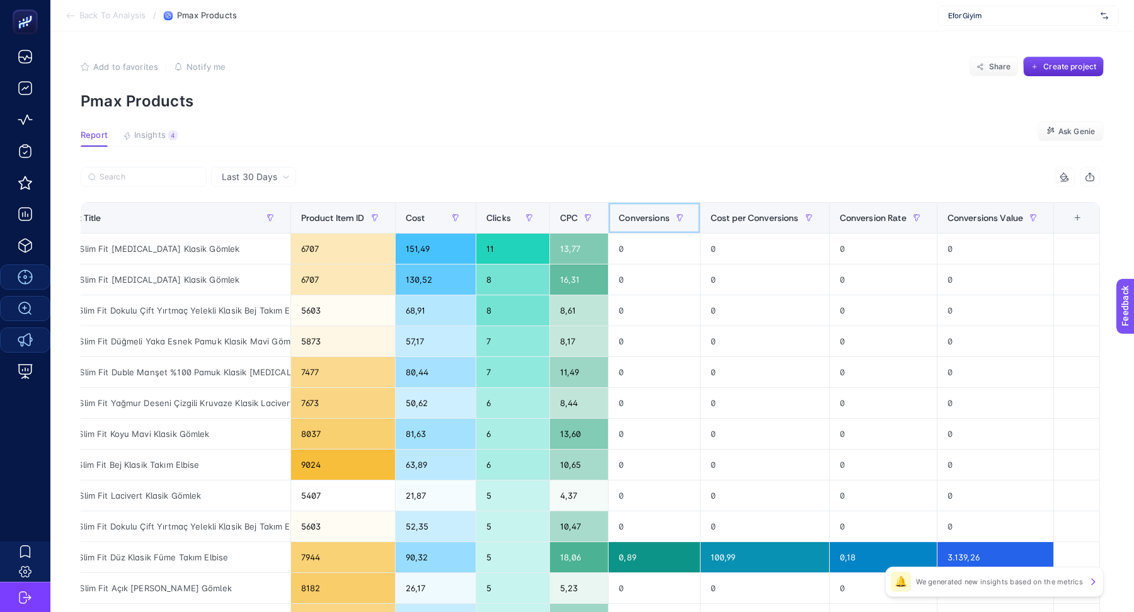
click at [659, 214] on span "Conversions" at bounding box center [644, 218] width 51 height 10
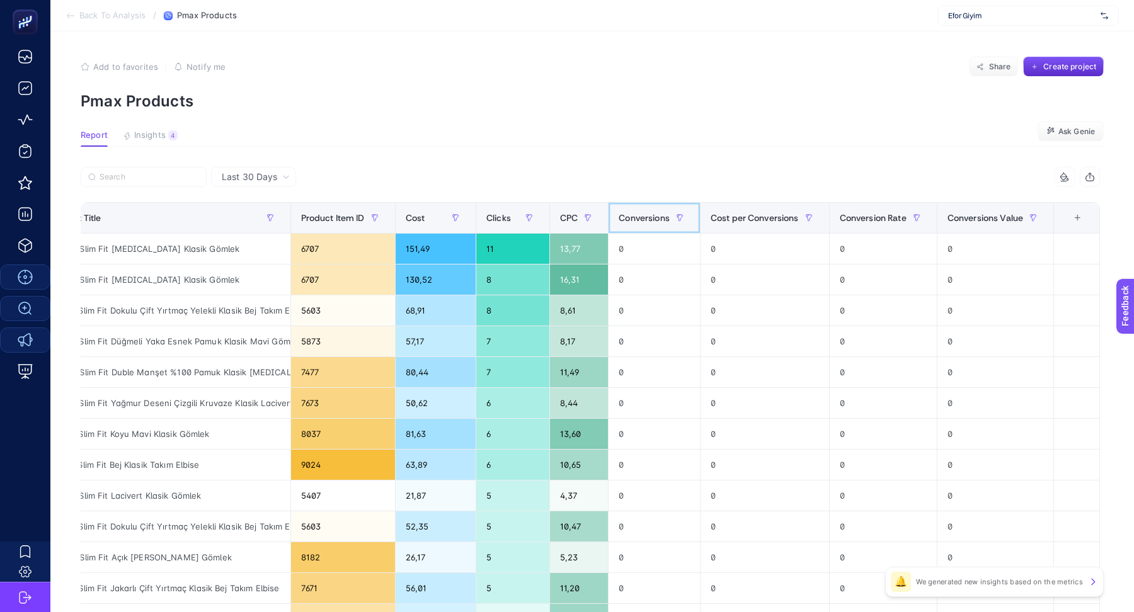
click at [660, 214] on span "Conversions" at bounding box center [644, 218] width 51 height 10
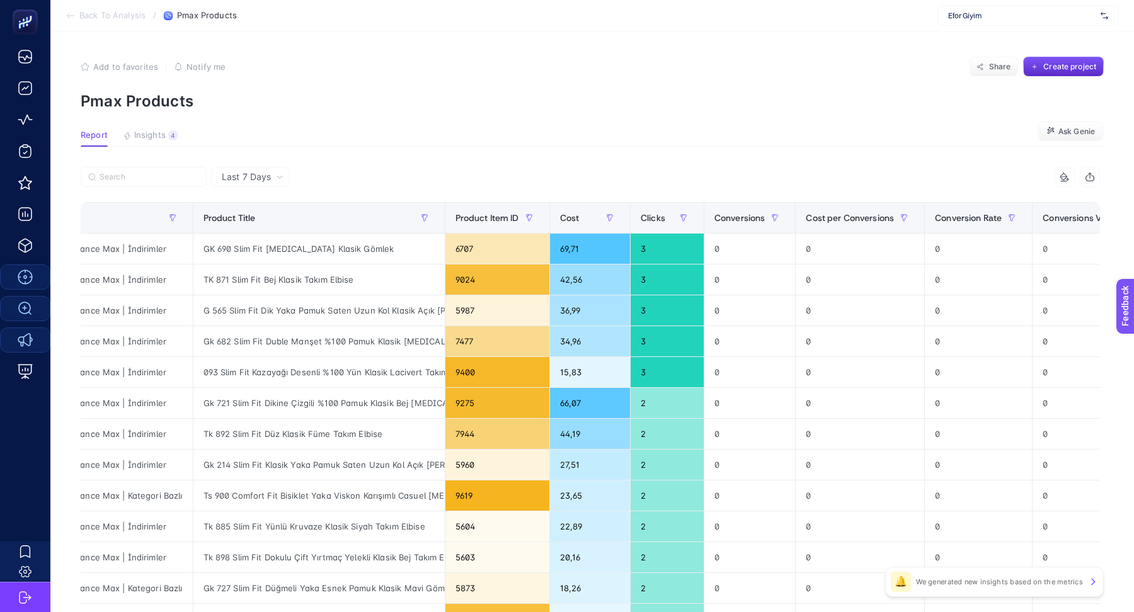
scroll to position [0, 117]
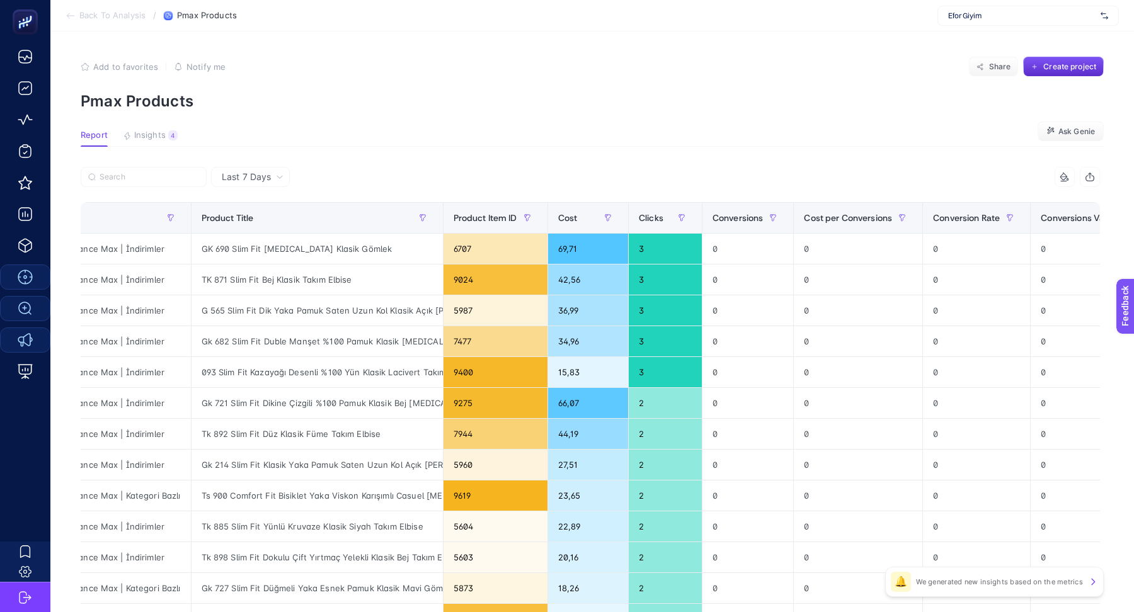
click at [139, 130] on article "Add to favorites false Notify me Share Create project Pmax Products Report Insi…" at bounding box center [592, 524] width 1084 height 985
click at [141, 134] on span "Insights" at bounding box center [150, 135] width 32 height 10
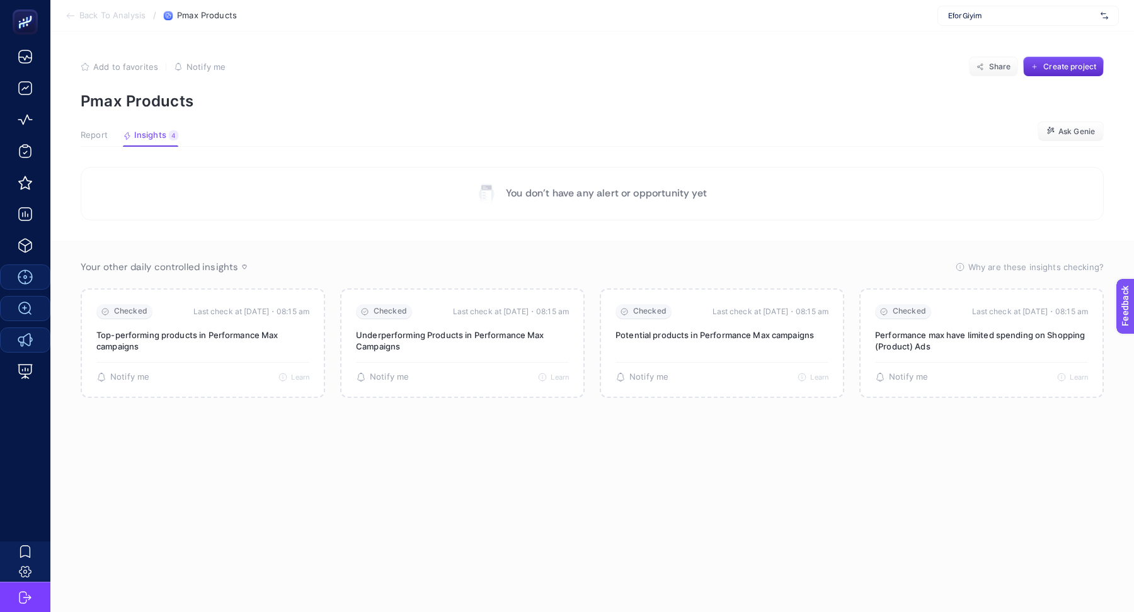
click at [112, 15] on span "Back To Analysis" at bounding box center [112, 16] width 66 height 10
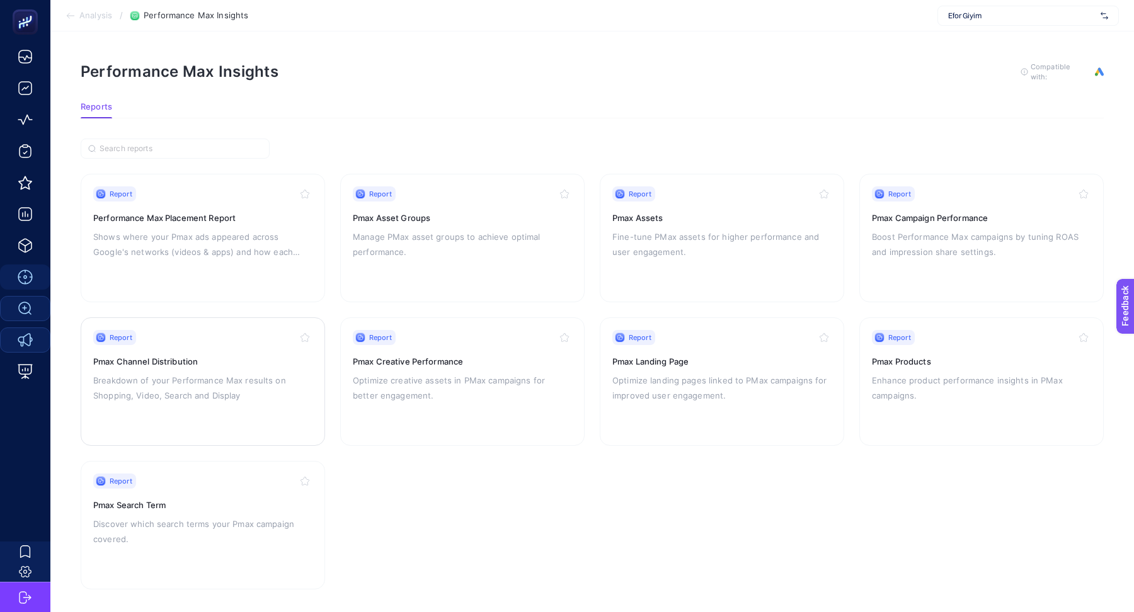
click at [192, 346] on div "Report Pmax Channel Distribution Breakdown of your Performance Max results on S…" at bounding box center [202, 381] width 219 height 103
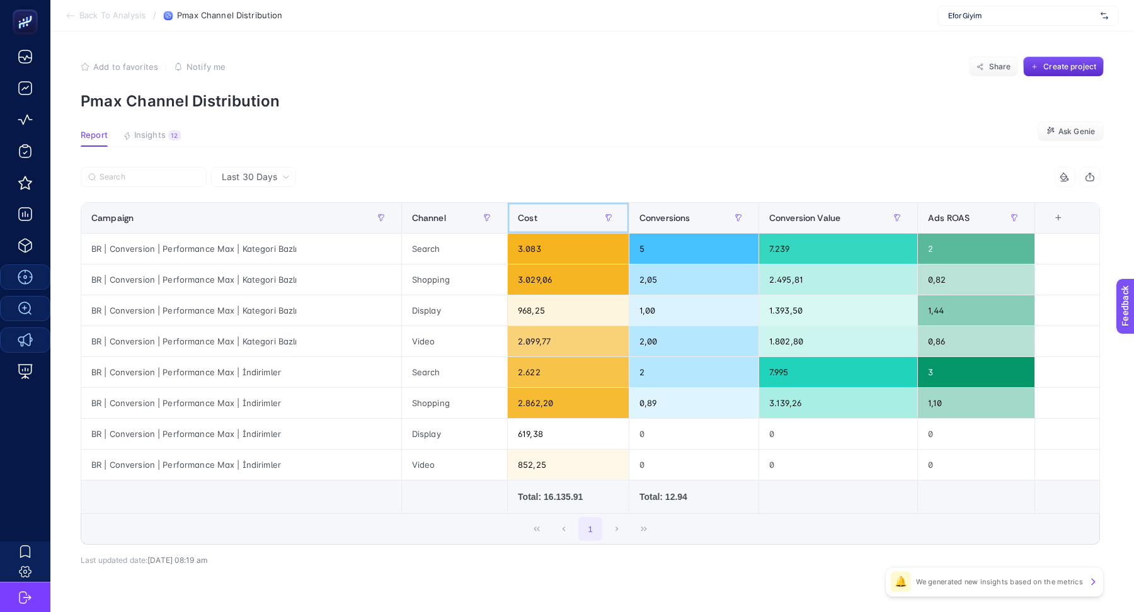
click at [577, 232] on th "Cost" at bounding box center [569, 218] width 122 height 31
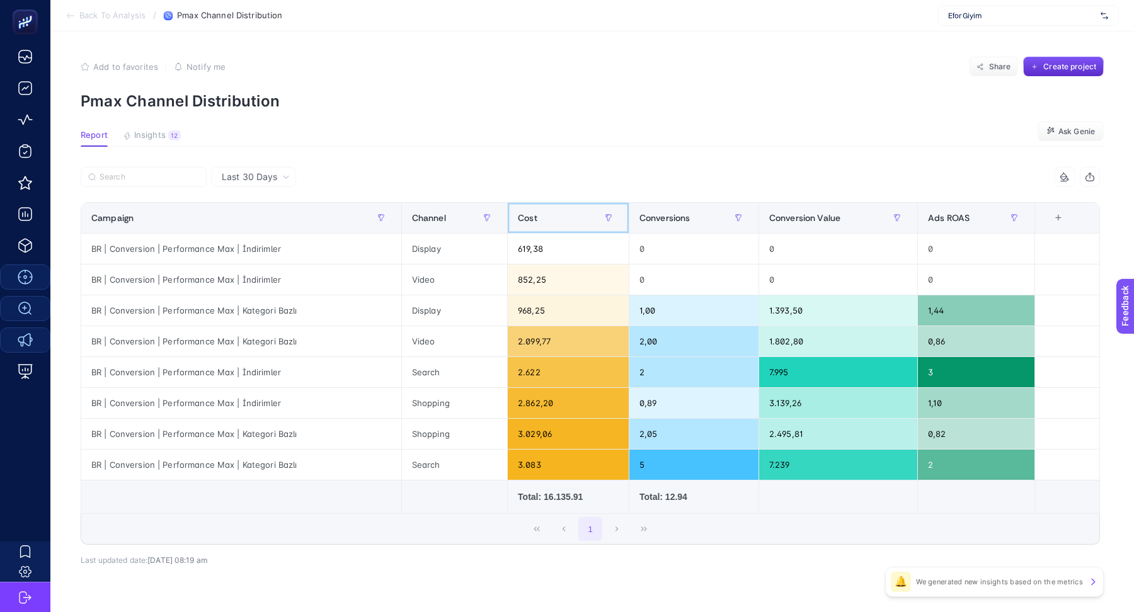
click at [570, 222] on div "Cost" at bounding box center [568, 218] width 101 height 20
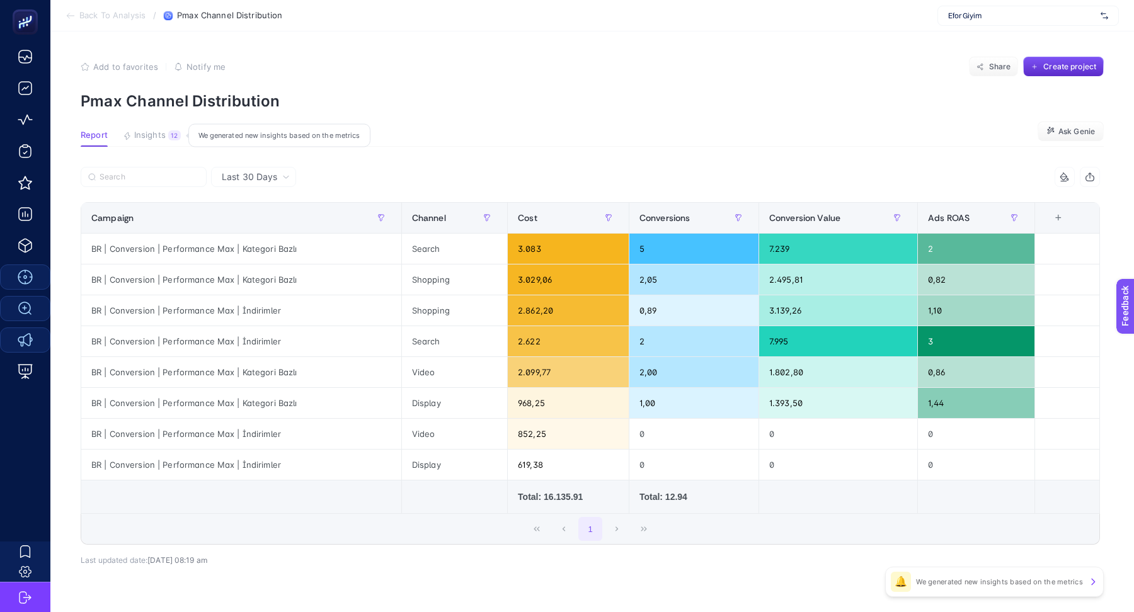
click at [161, 139] on span "Insights" at bounding box center [150, 135] width 32 height 10
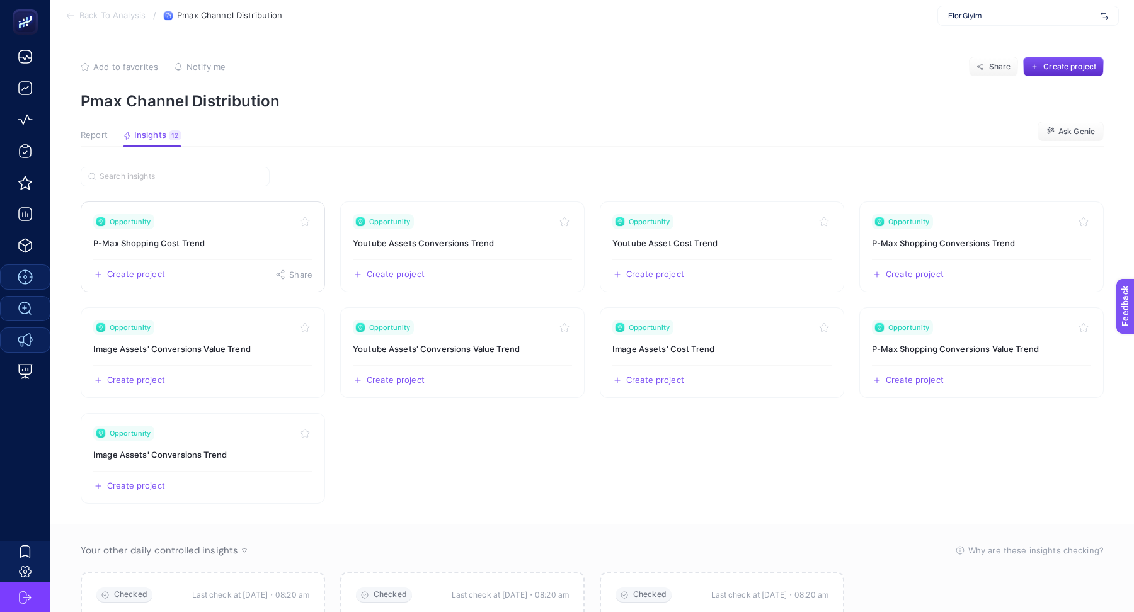
click at [224, 221] on div "Opportunity" at bounding box center [202, 221] width 219 height 15
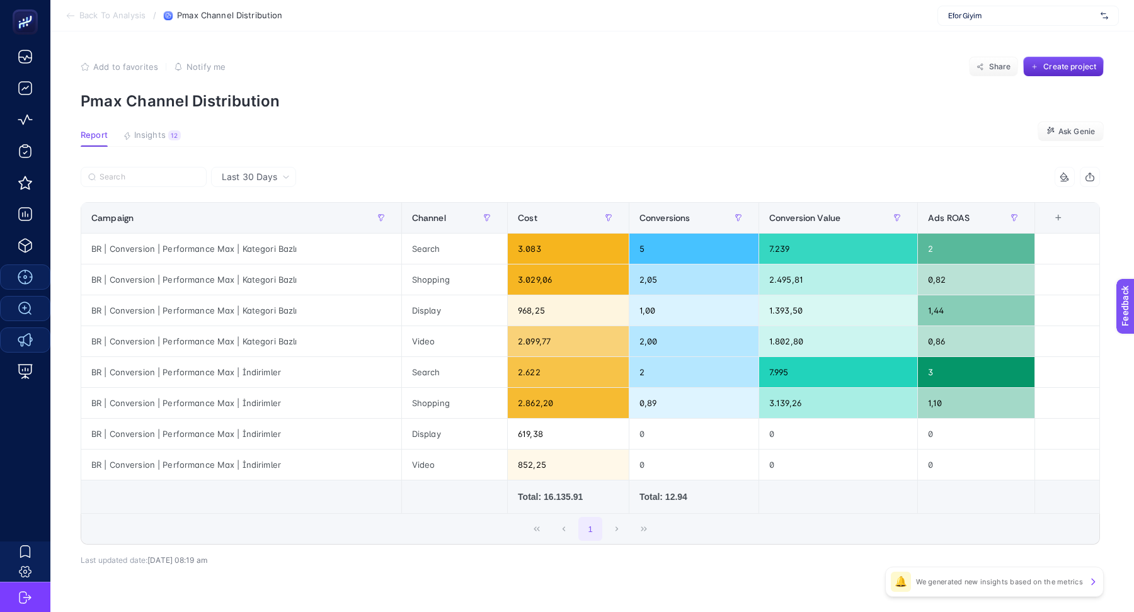
click at [159, 126] on article "Add to favorites false Notify me Share Create project Pmax Channel Distribution…" at bounding box center [592, 339] width 1084 height 614
click at [155, 135] on span "Insights" at bounding box center [150, 135] width 32 height 10
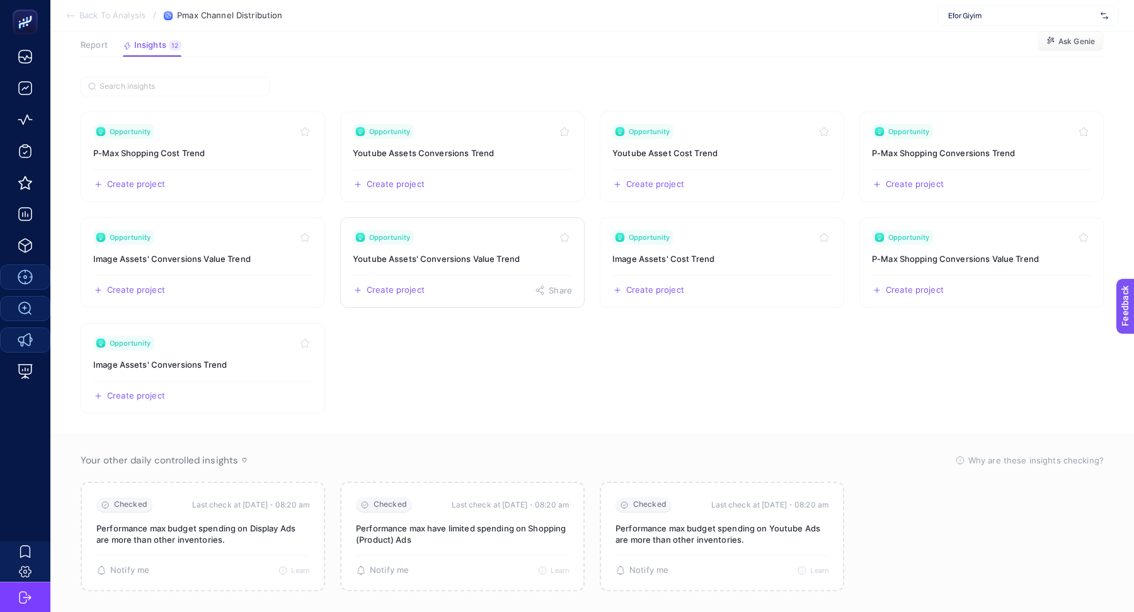
scroll to position [107, 0]
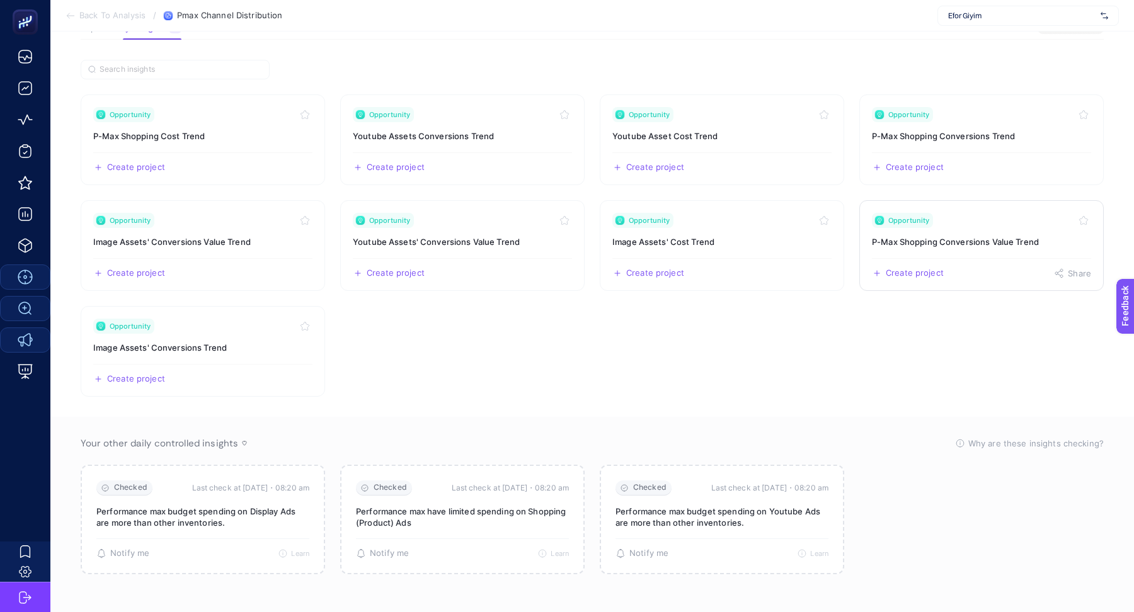
click at [947, 241] on h3 "P-Max Shopping Conversions Value Trend" at bounding box center [981, 242] width 219 height 13
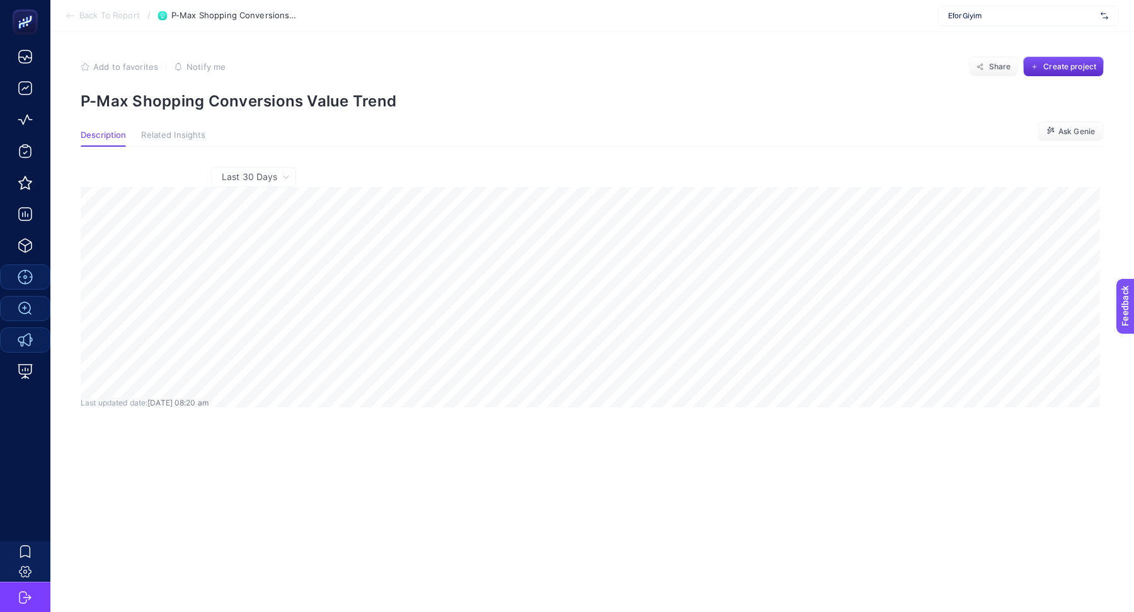
click at [101, 19] on span "Back To Report" at bounding box center [109, 16] width 60 height 10
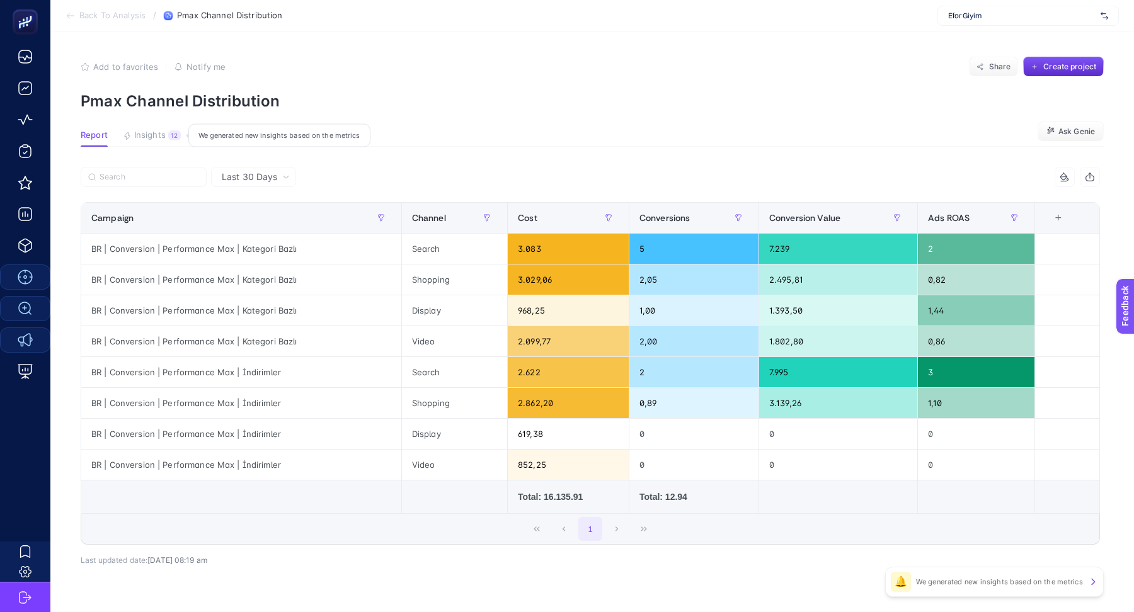
click at [136, 132] on span "Insights" at bounding box center [150, 135] width 32 height 10
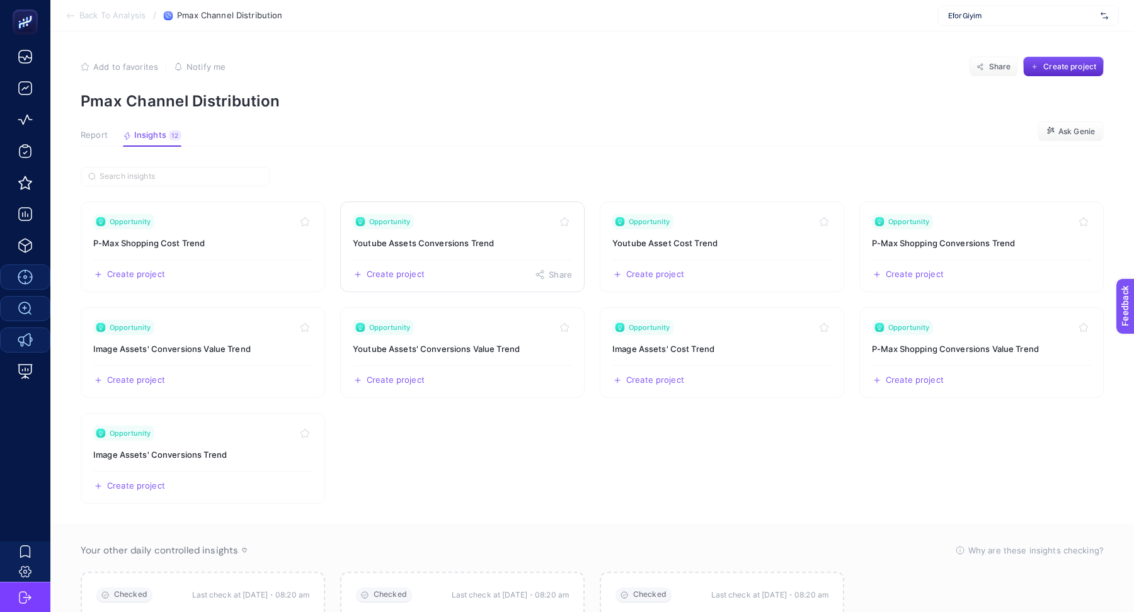
click at [426, 244] on h3 "Youtube Assets Conversions Trend" at bounding box center [462, 243] width 219 height 13
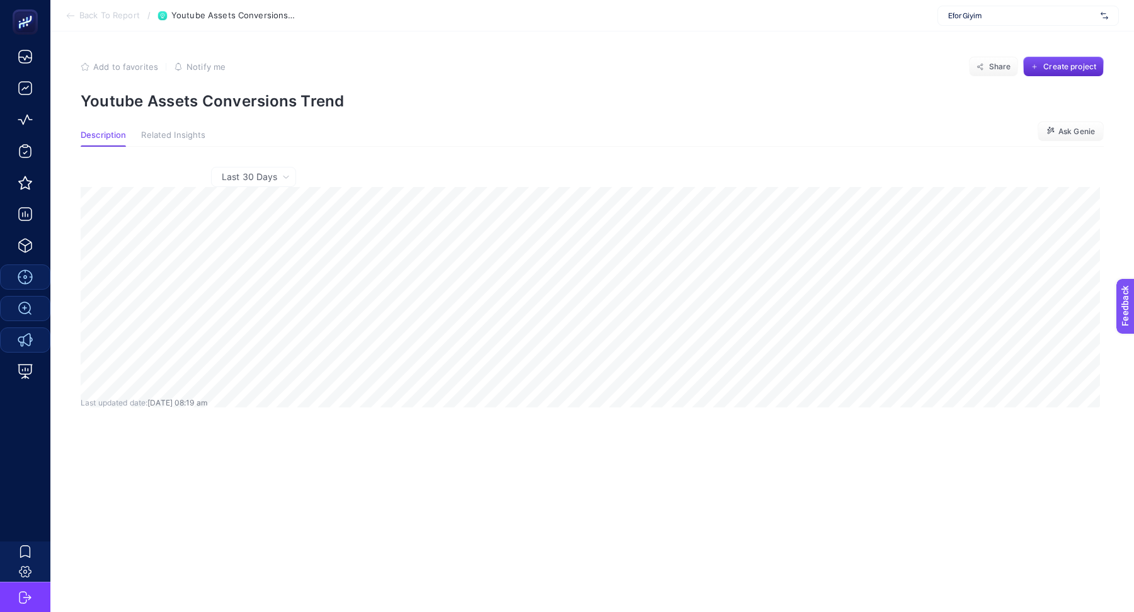
click at [106, 16] on span "Back To Report" at bounding box center [109, 16] width 60 height 10
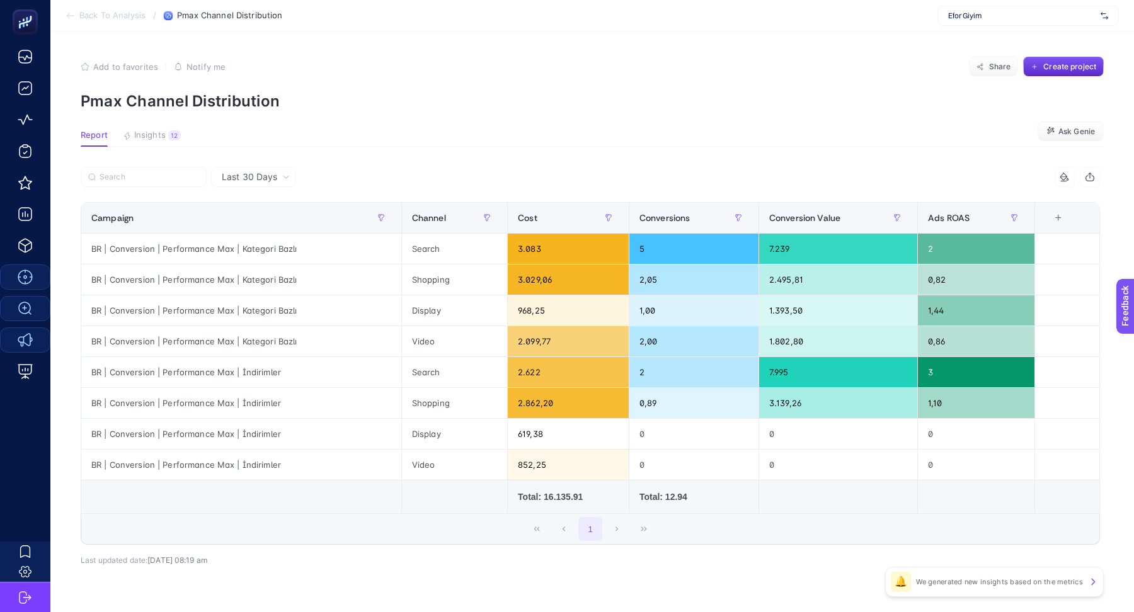
click at [112, 14] on span "Back To Analysis" at bounding box center [112, 16] width 66 height 10
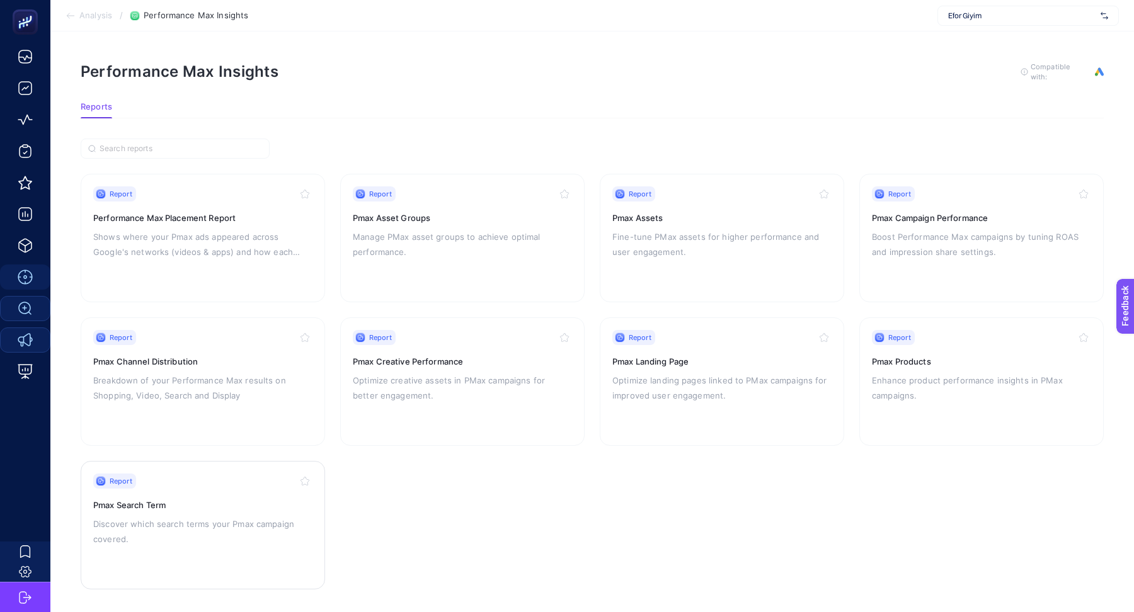
click at [202, 478] on div "Report" at bounding box center [202, 481] width 219 height 15
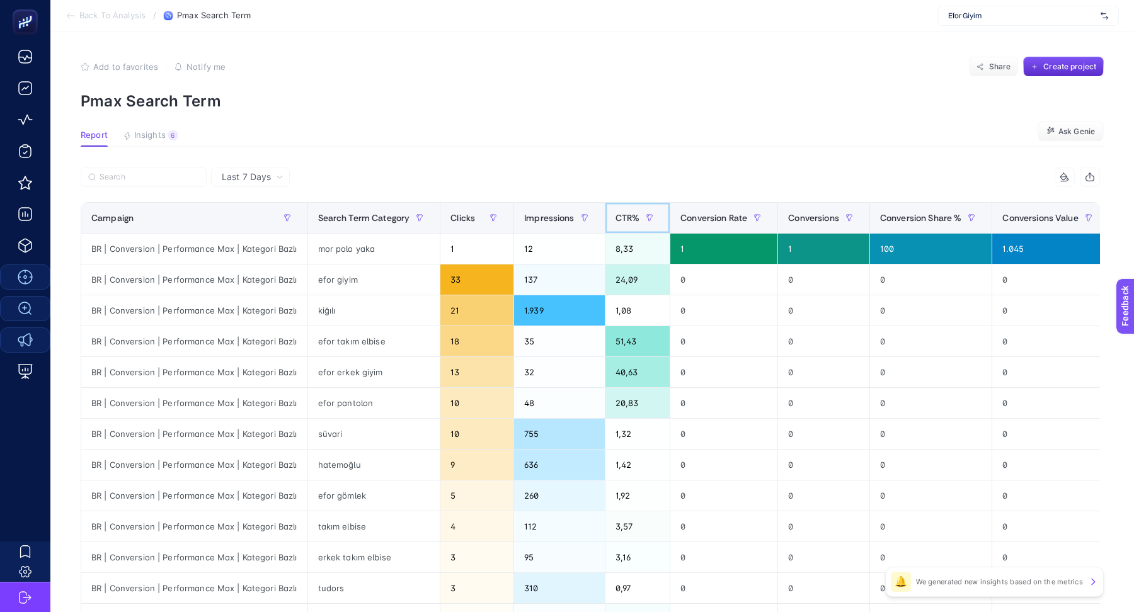
click at [627, 221] on span "CTR%" at bounding box center [628, 218] width 25 height 10
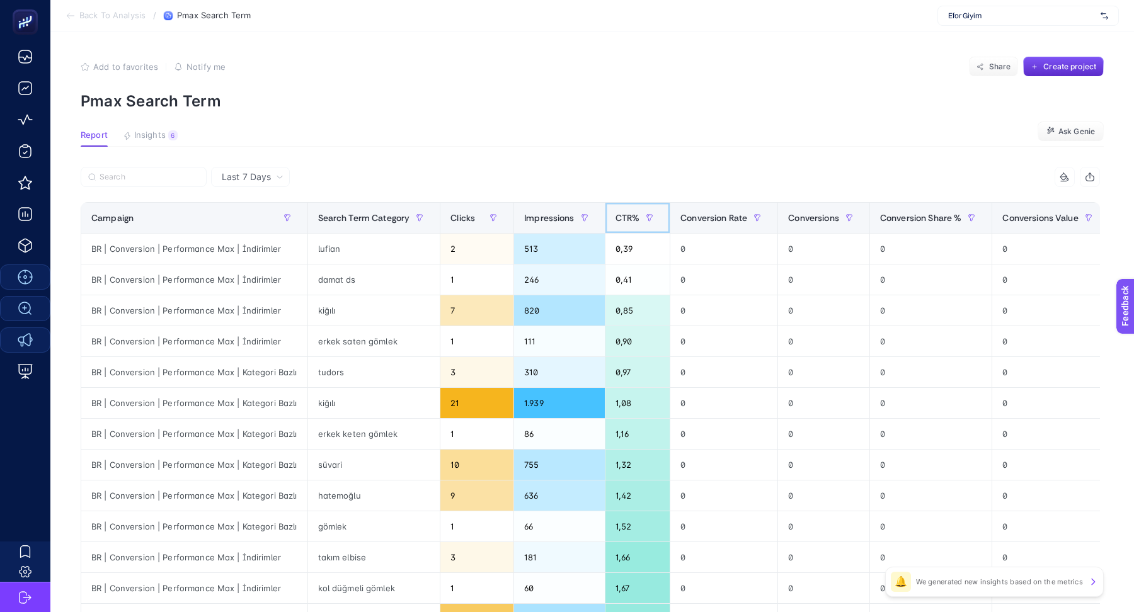
click at [627, 221] on span "CTR%" at bounding box center [628, 218] width 25 height 10
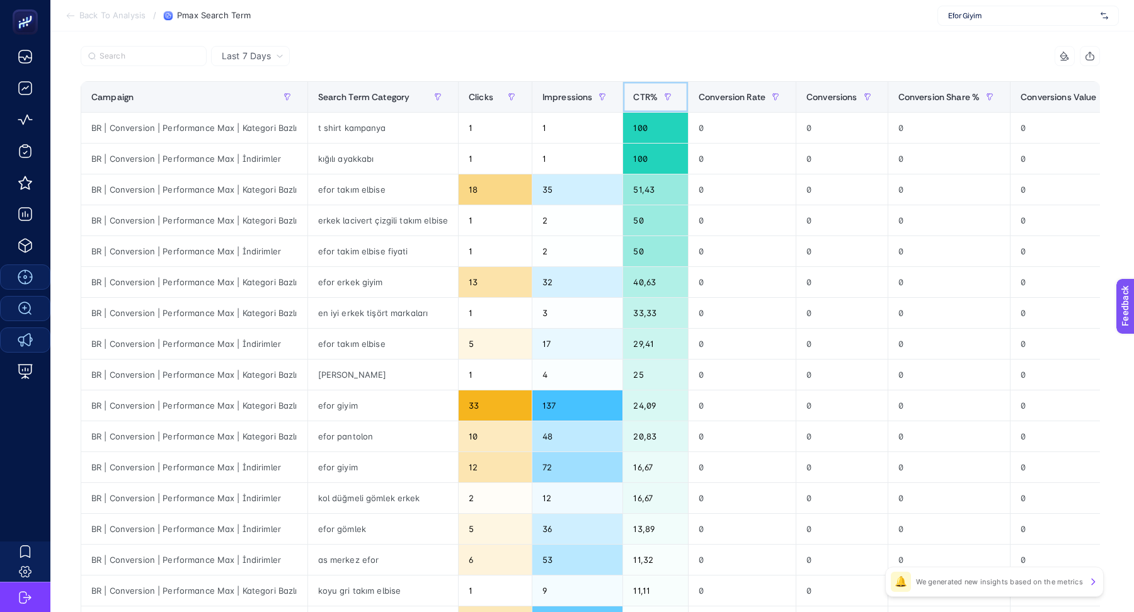
scroll to position [18, 0]
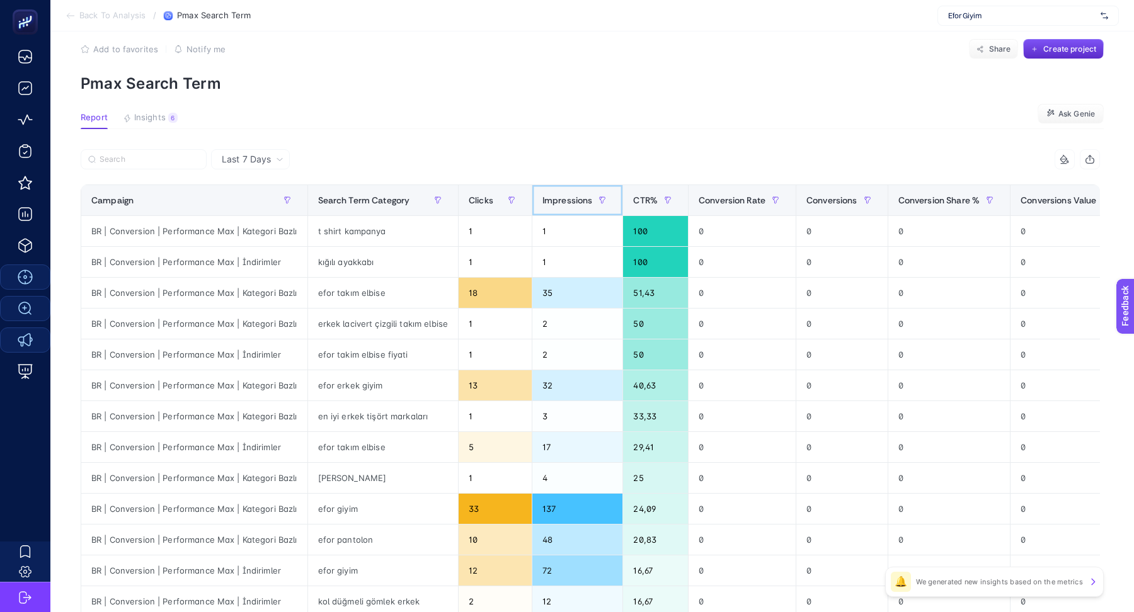
click at [565, 197] on span "Impressions" at bounding box center [567, 200] width 50 height 10
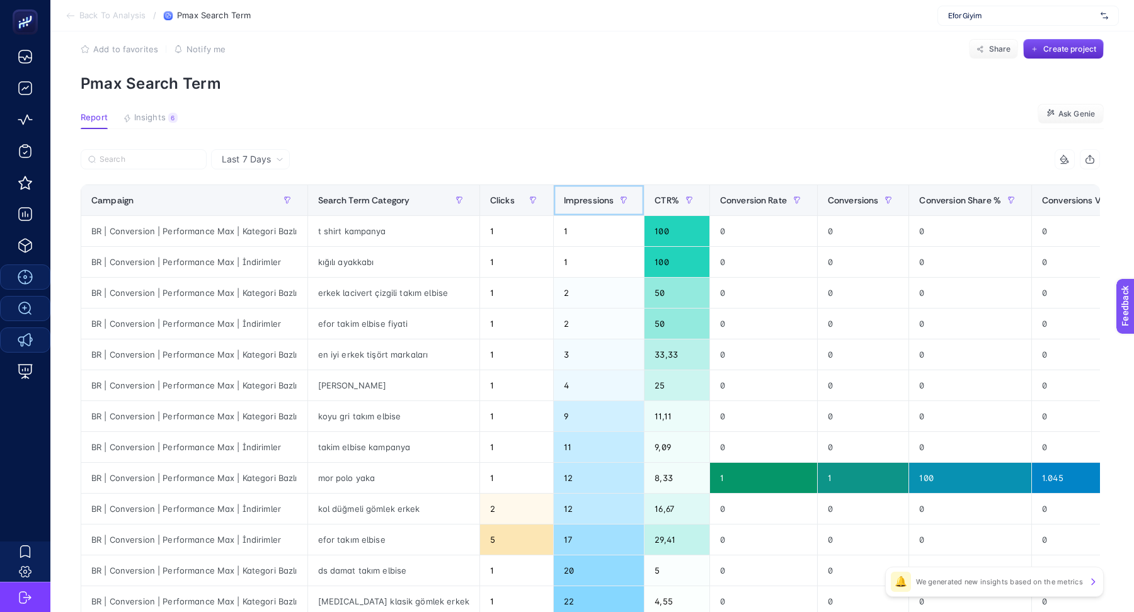
click at [565, 197] on span "Impressions" at bounding box center [589, 200] width 50 height 10
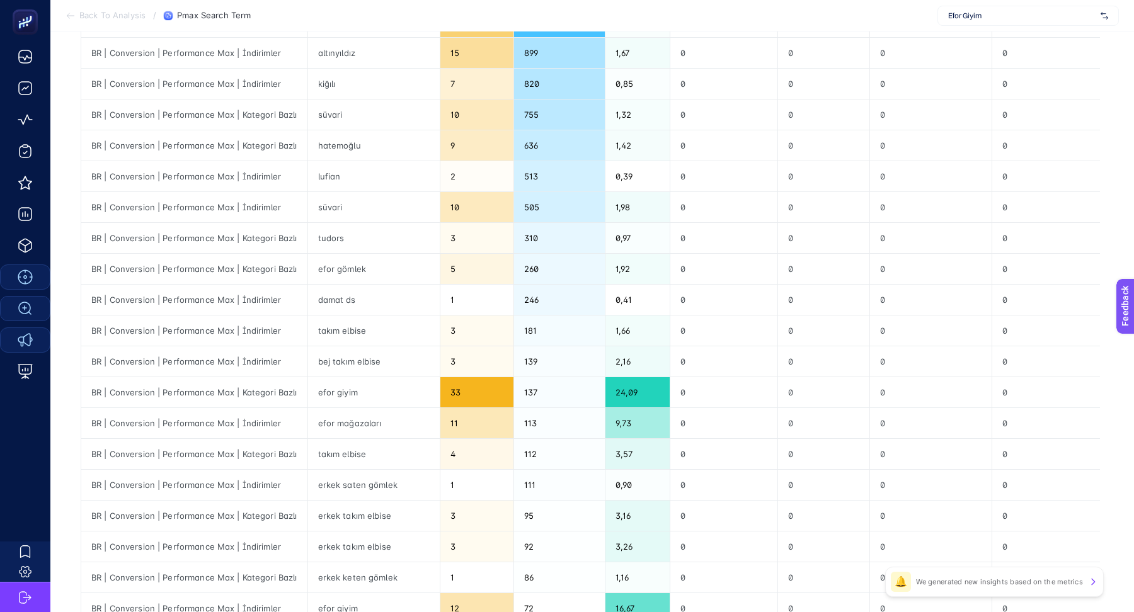
scroll to position [0, 0]
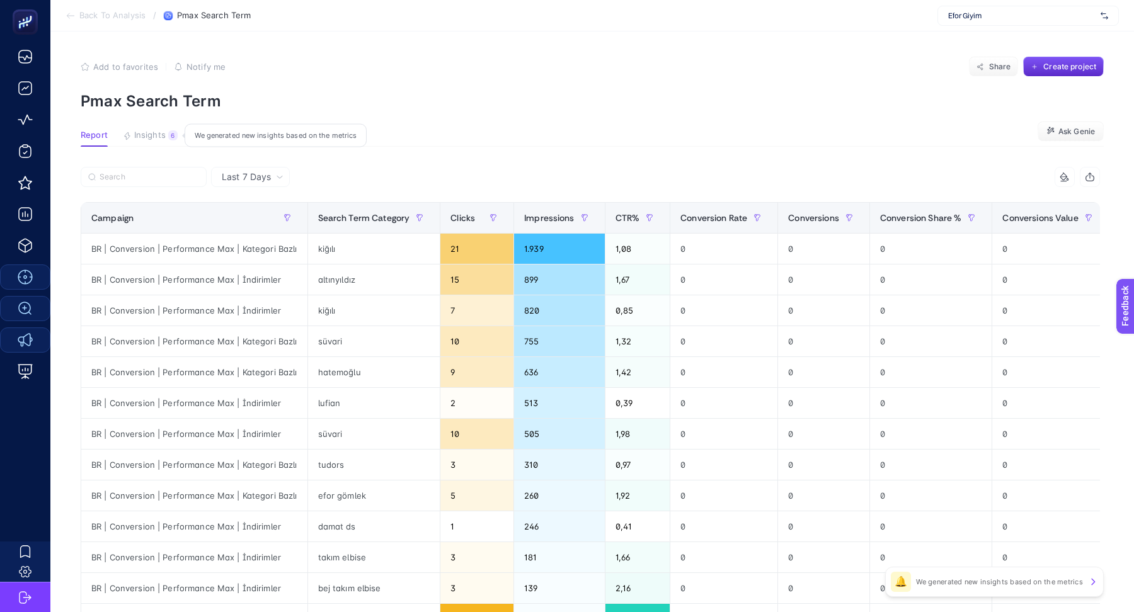
click at [152, 134] on span "Insights" at bounding box center [150, 135] width 32 height 10
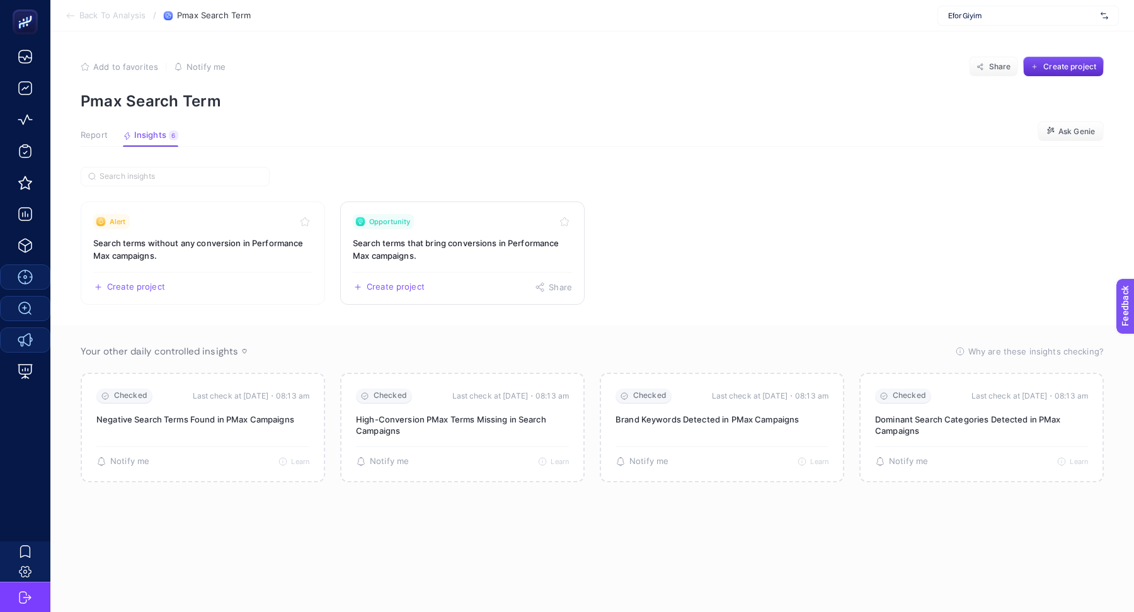
click at [425, 244] on h3 "Search terms that bring conversions in Performance Max campaigns." at bounding box center [462, 249] width 219 height 25
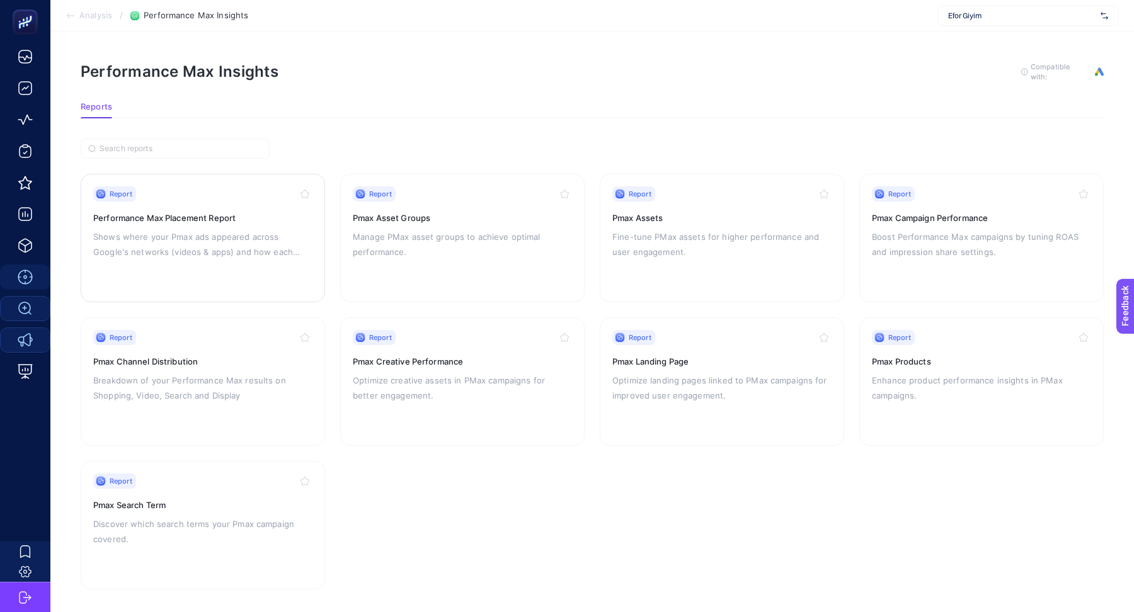
click at [214, 206] on div "Report Performance Max Placement Report Shows where your Pmax ads appeared acro…" at bounding box center [202, 238] width 219 height 103
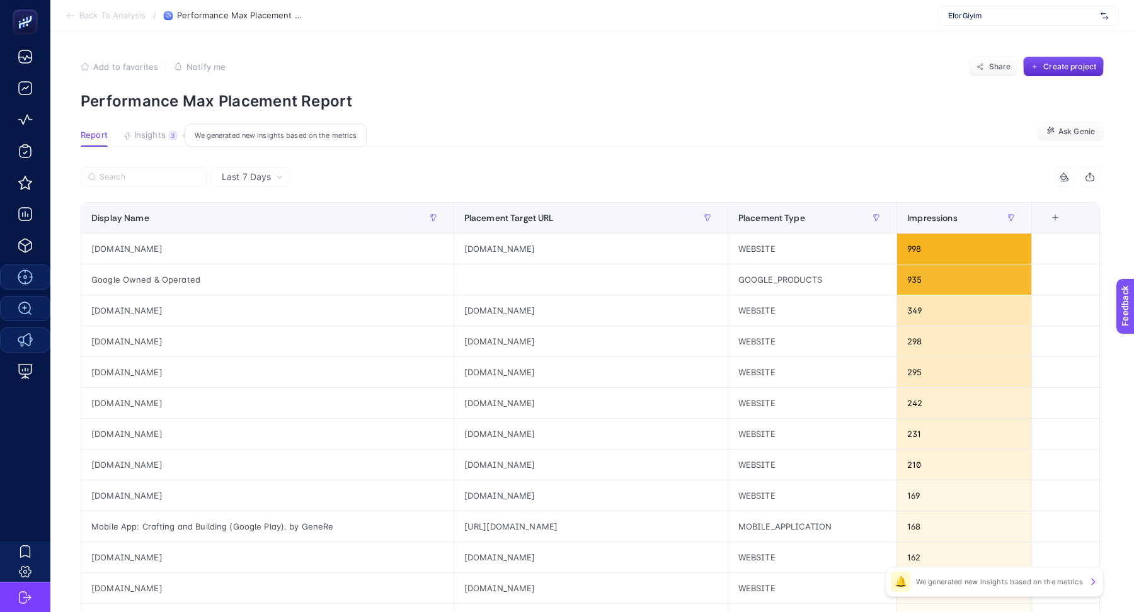
click at [161, 139] on span "Insights" at bounding box center [150, 135] width 32 height 10
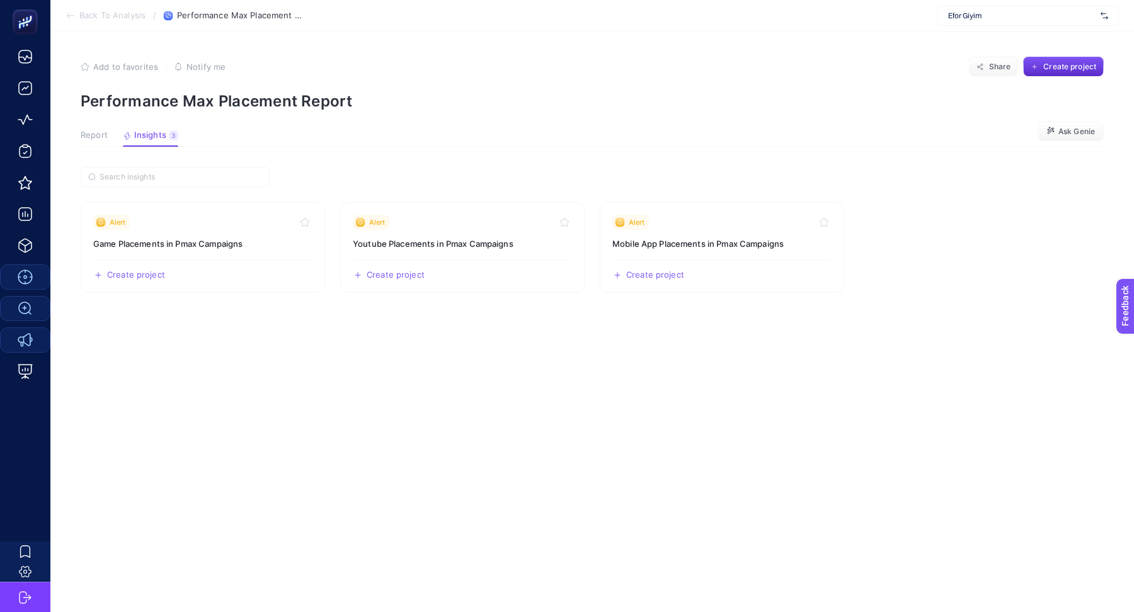
click at [100, 139] on span "Report" at bounding box center [94, 135] width 27 height 10
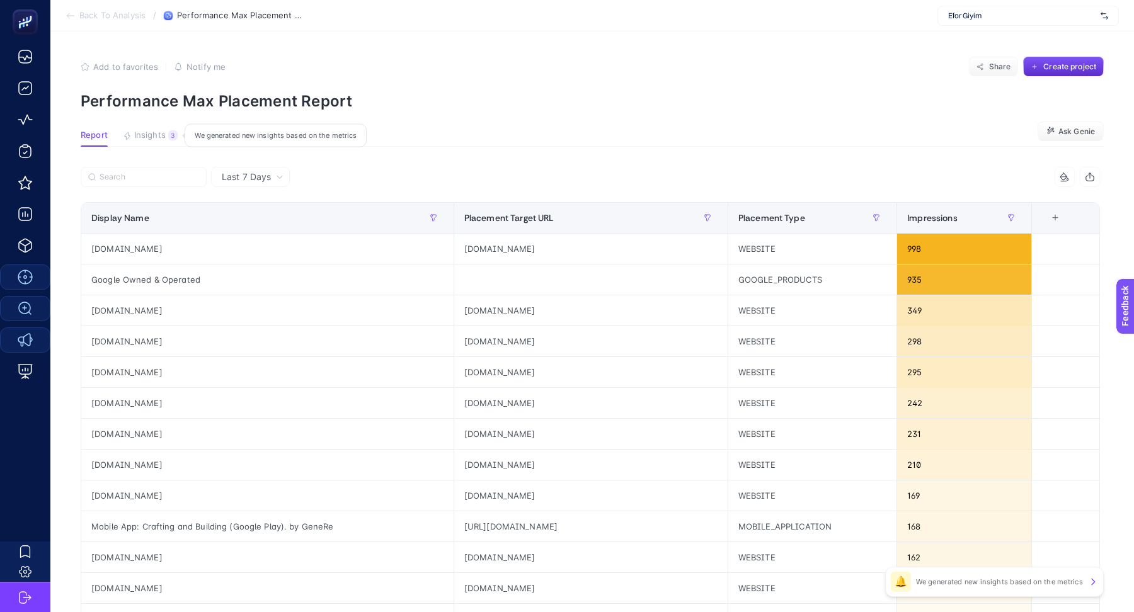
click at [175, 143] on button "Insights 3 We generated new insights based on the metrics" at bounding box center [150, 138] width 55 height 16
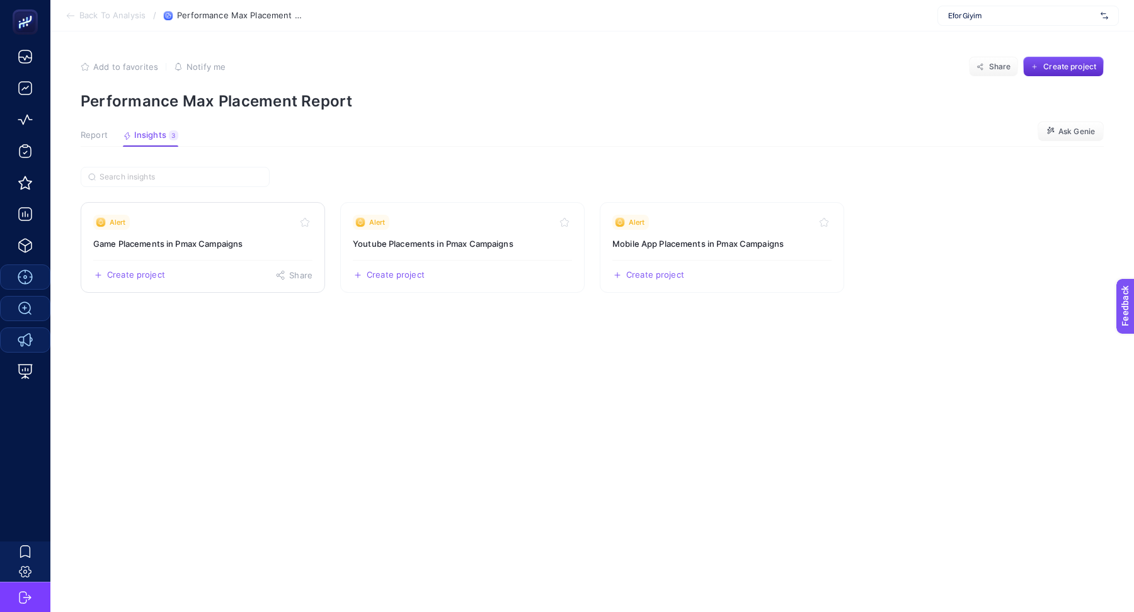
click at [234, 224] on div "Alert" at bounding box center [202, 222] width 219 height 15
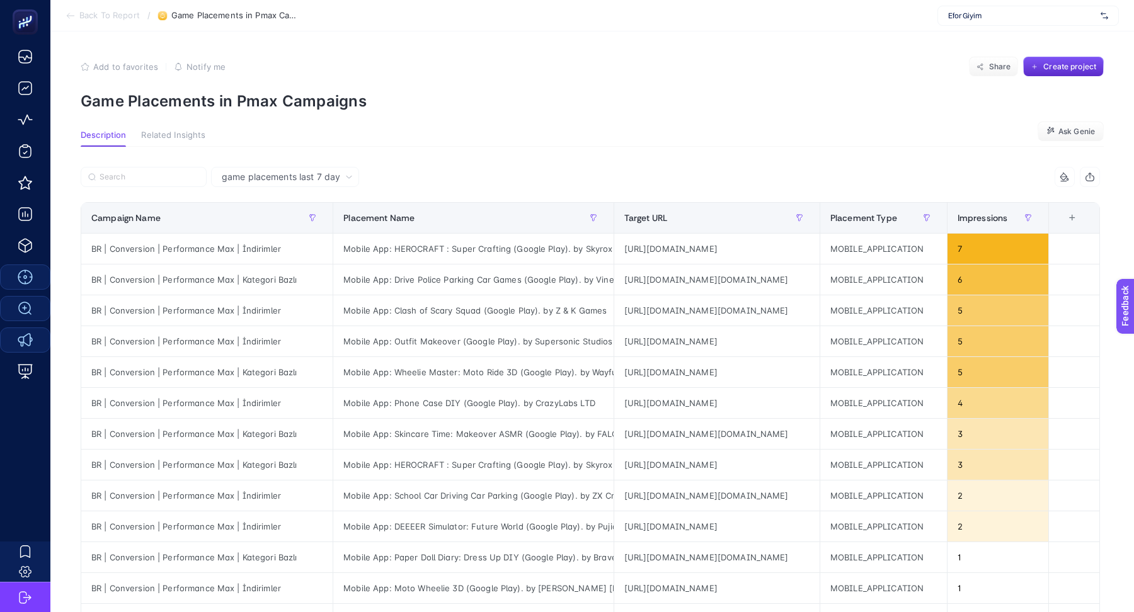
click at [261, 176] on span "game placements last 7 day" at bounding box center [281, 177] width 118 height 13
click at [283, 228] on li "game placements last 30 day" at bounding box center [285, 226] width 141 height 23
